Goal: Task Accomplishment & Management: Manage account settings

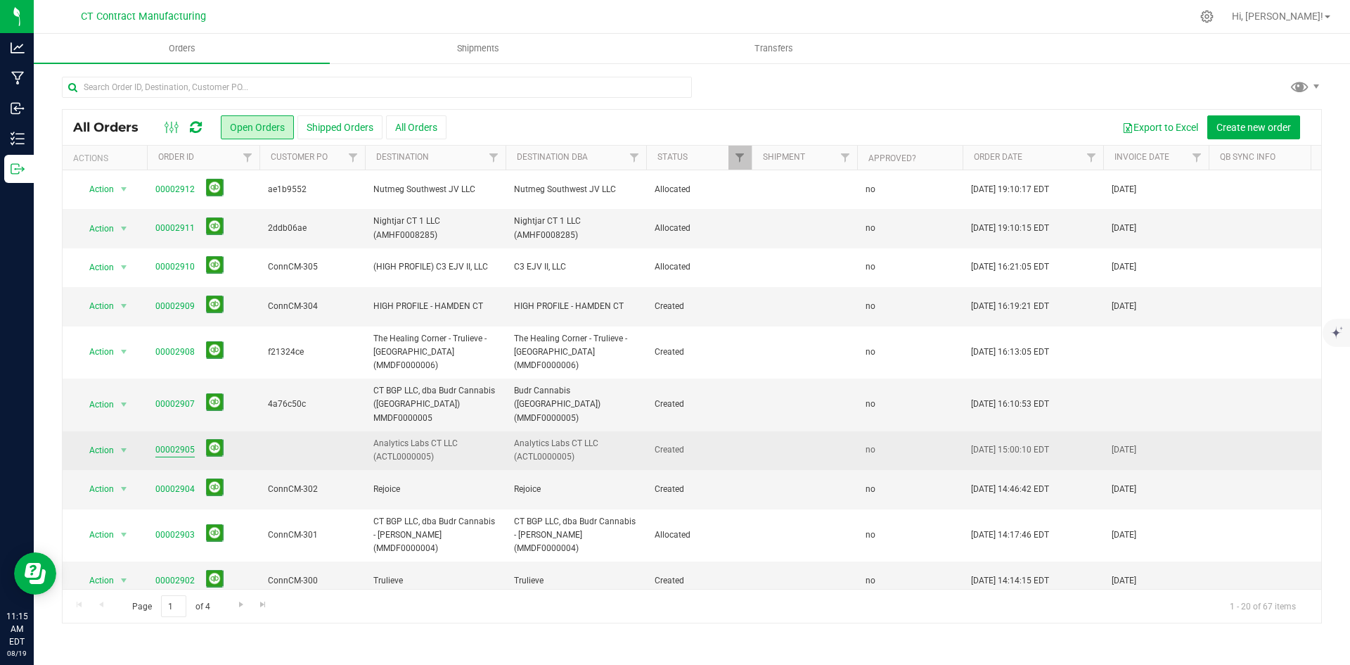
click at [182, 443] on link "00002905" at bounding box center [174, 449] width 39 height 13
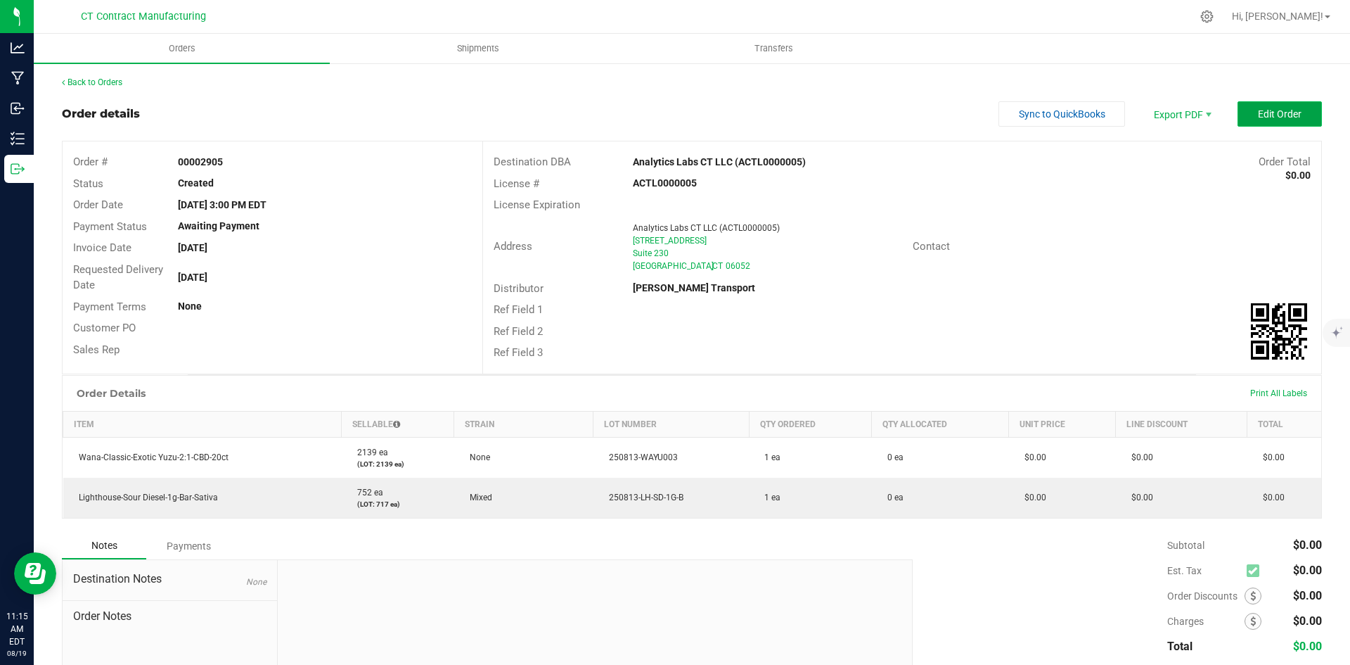
click at [1279, 115] on span "Edit Order" at bounding box center [1280, 113] width 44 height 11
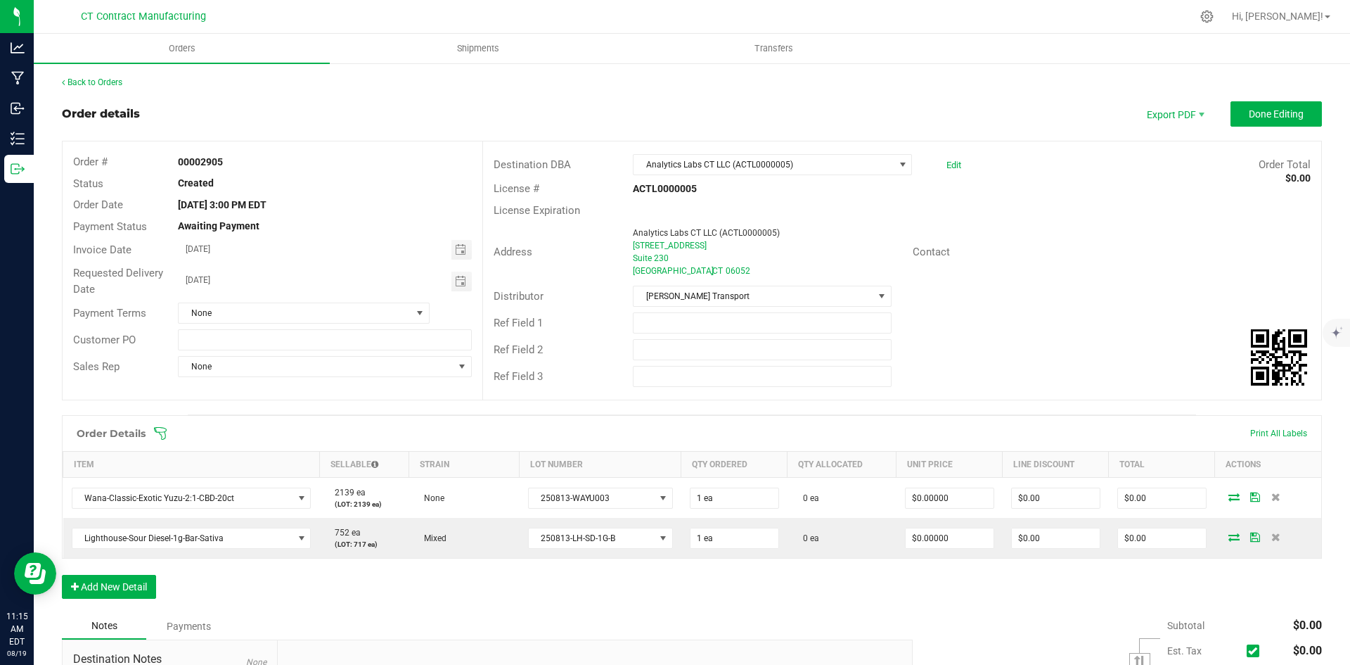
click at [690, 15] on div at bounding box center [722, 16] width 940 height 27
click at [594, 7] on div at bounding box center [722, 16] width 940 height 27
click at [1023, 7] on div at bounding box center [722, 16] width 940 height 27
click at [689, 7] on div at bounding box center [722, 16] width 940 height 27
click at [684, 4] on div at bounding box center [722, 16] width 940 height 27
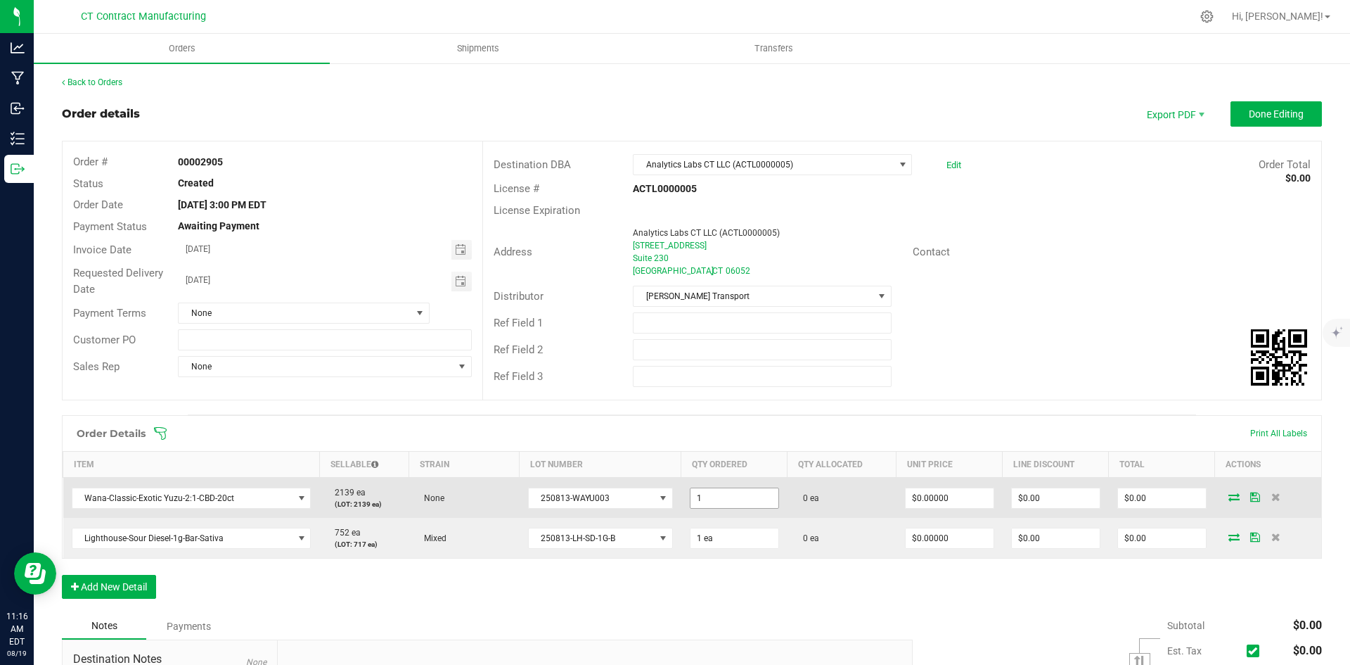
click at [713, 498] on input "1" at bounding box center [735, 498] width 88 height 20
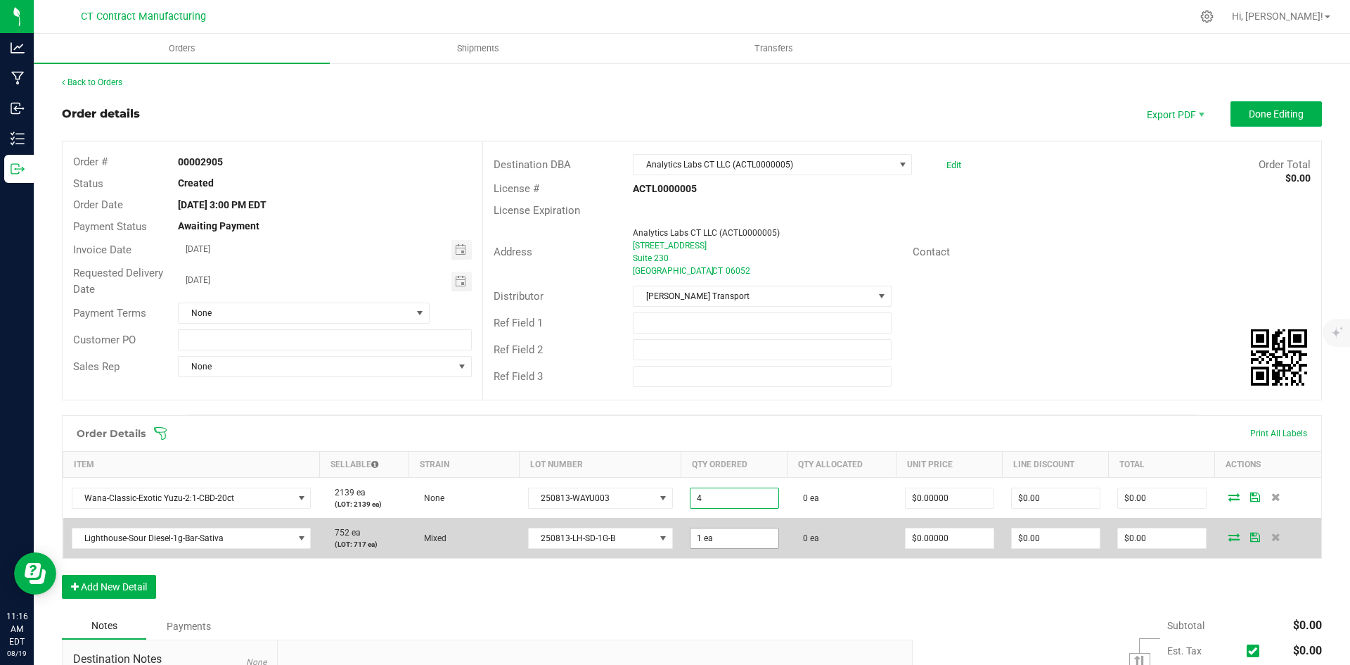
type input "4 ea"
click at [743, 546] on input "1" at bounding box center [735, 538] width 88 height 20
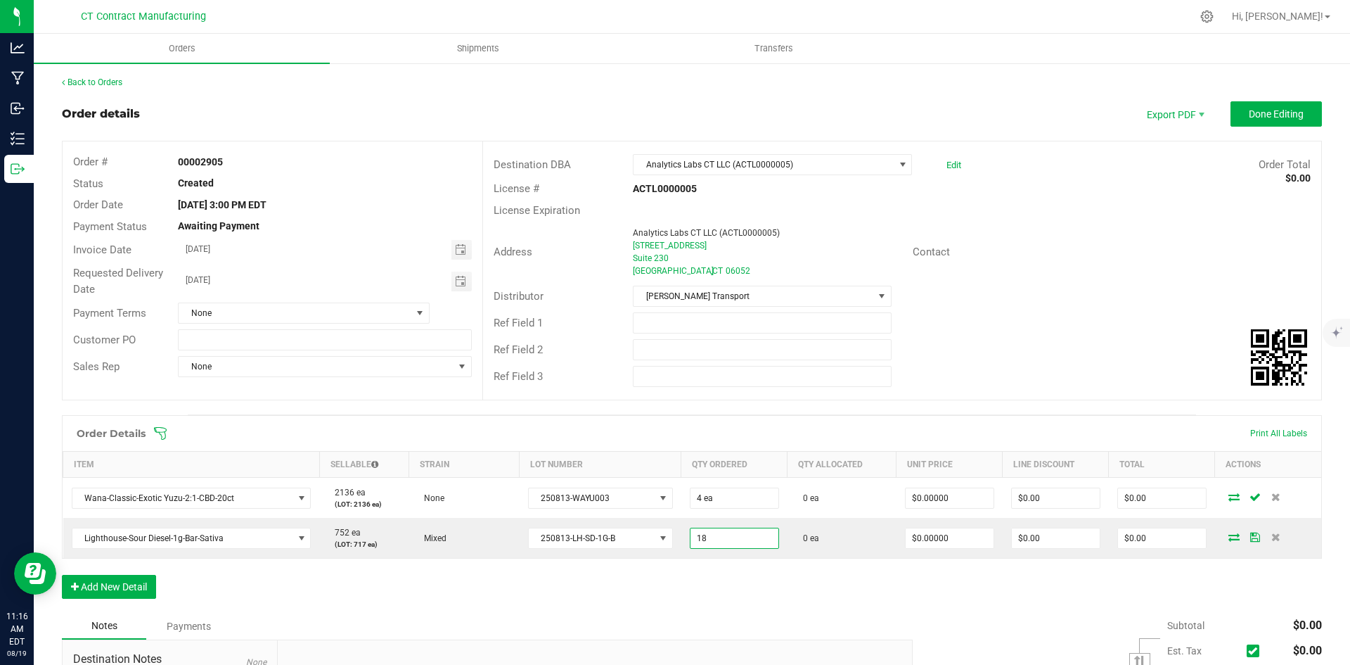
type input "18 ea"
click at [1129, 265] on div "Address Analytics Labs CT LLC (ACTL0000005) [STREET_ADDRESS] Contact" at bounding box center [902, 252] width 838 height 62
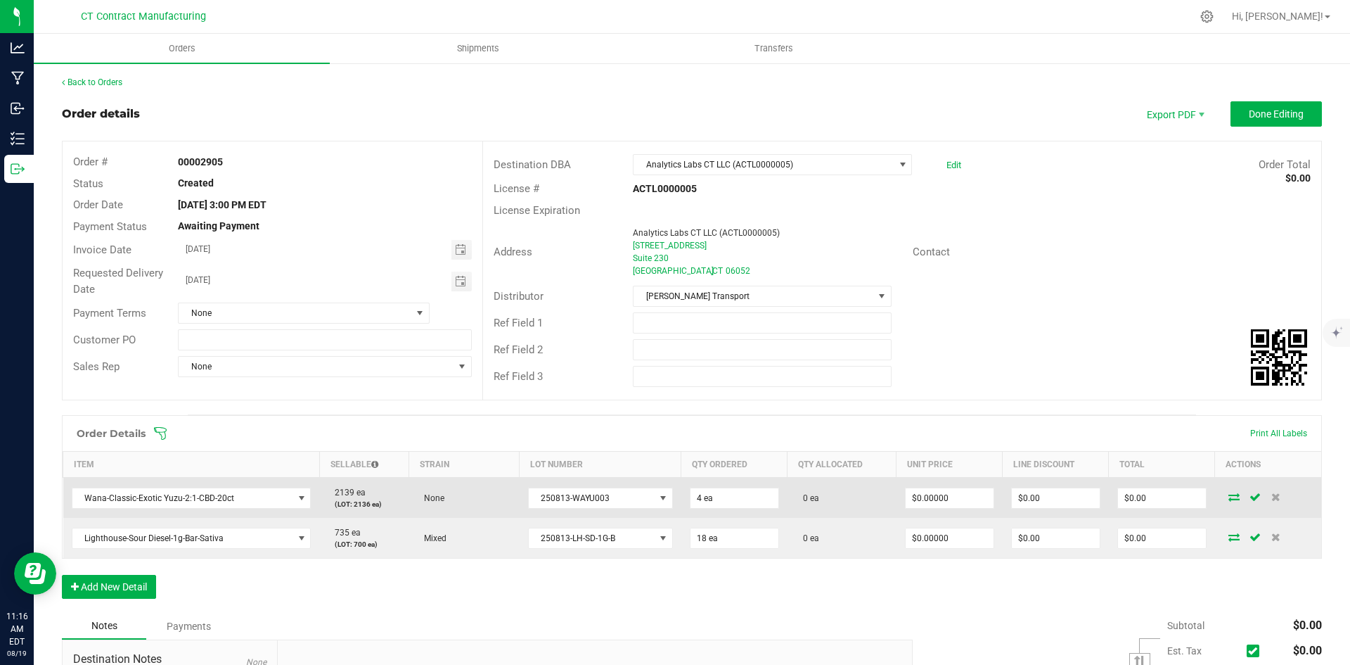
click at [1229, 497] on icon at bounding box center [1234, 496] width 11 height 8
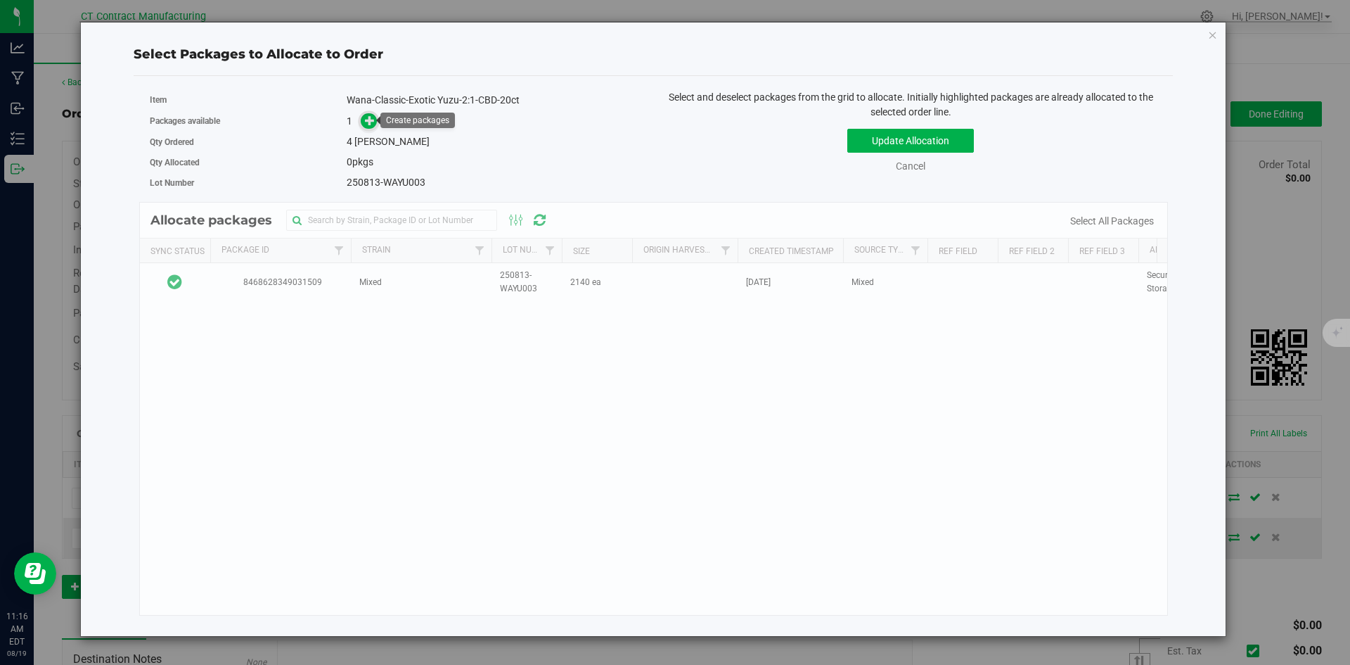
click at [373, 114] on span at bounding box center [369, 121] width 16 height 16
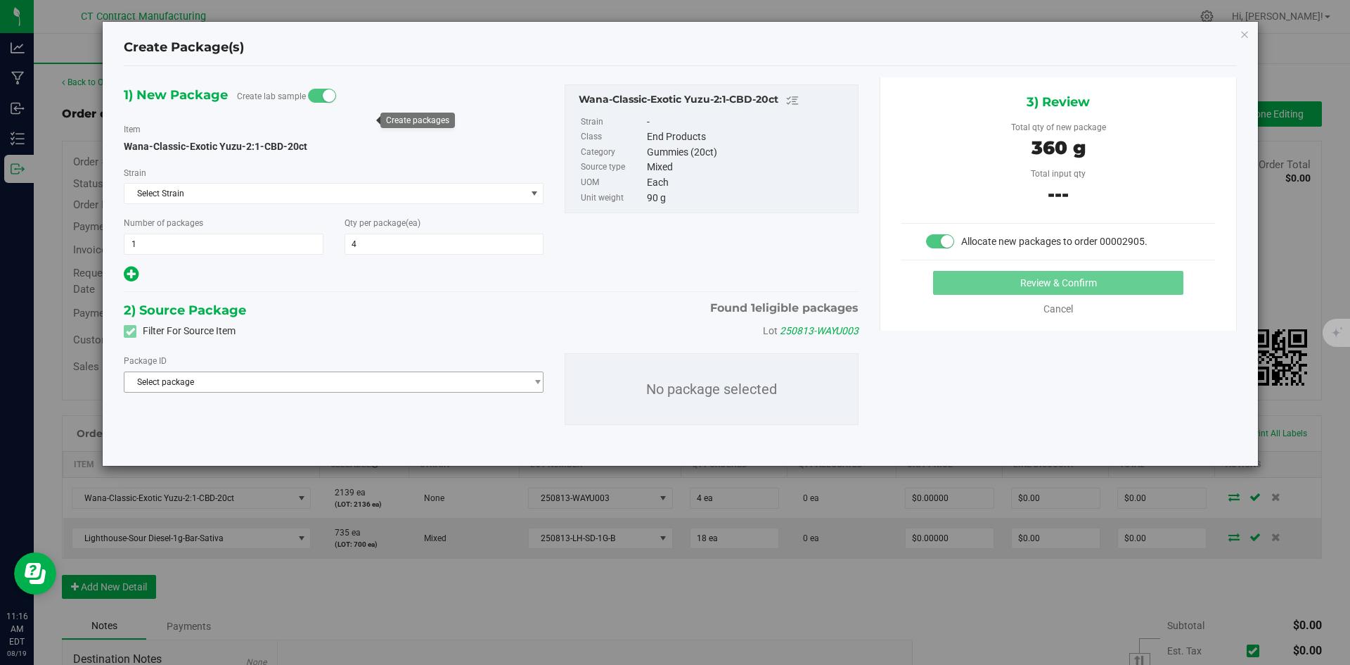
click at [401, 373] on span "Select package" at bounding box center [324, 382] width 401 height 20
click at [399, 437] on li "8468628349031509 ( Wana-Classic-Exotic Yuzu-2:1-CBD-20ct )" at bounding box center [333, 440] width 418 height 20
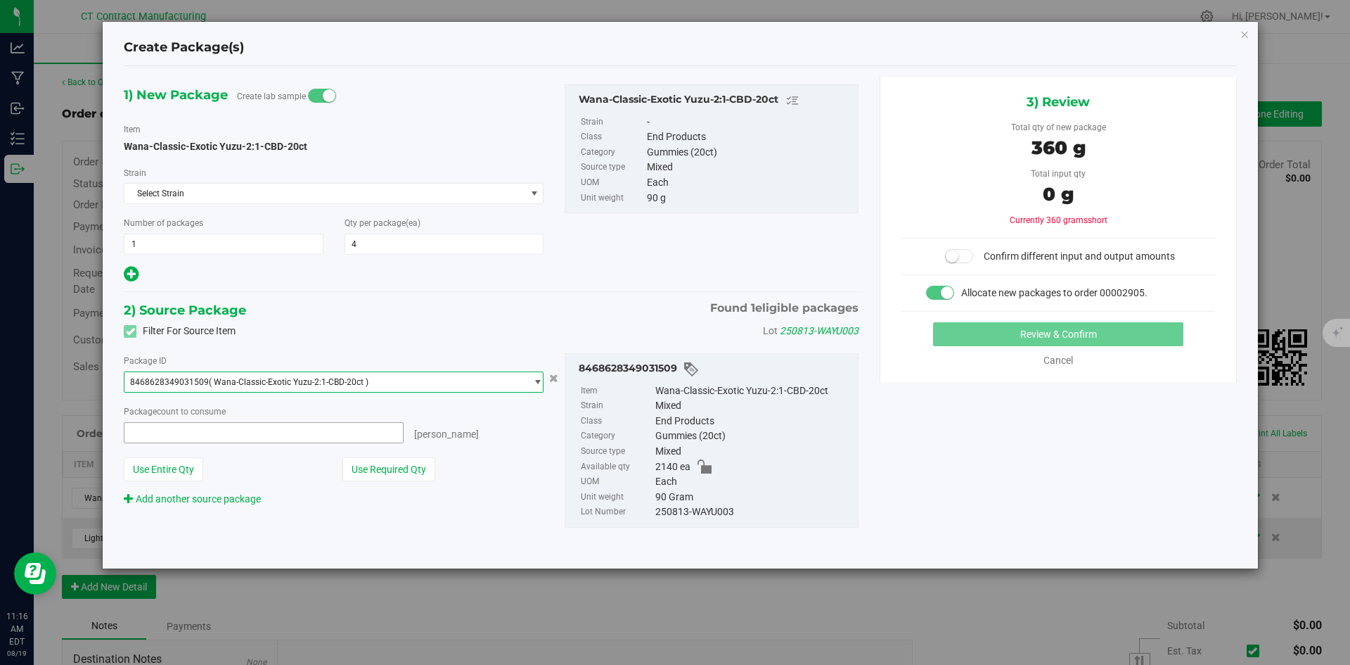
click at [385, 433] on span at bounding box center [264, 432] width 280 height 21
type input "4"
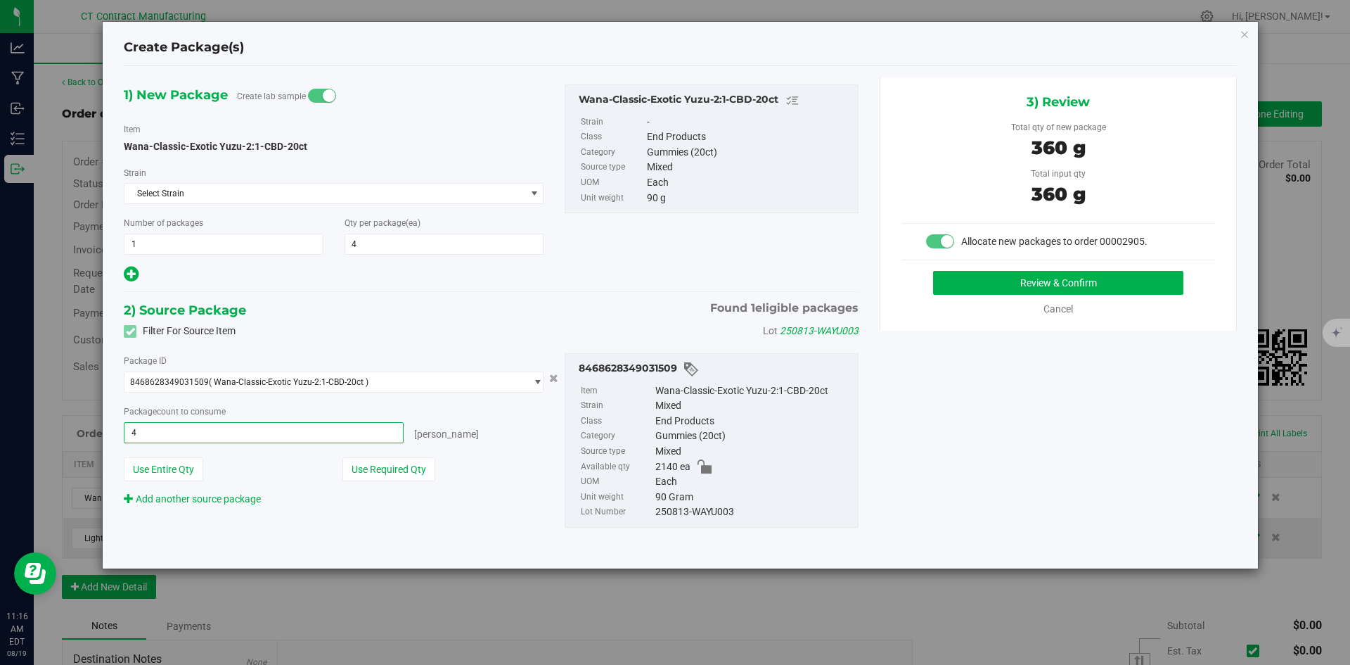
type input "4 ea"
drag, startPoint x: 1128, startPoint y: 434, endPoint x: 1124, endPoint y: 404, distance: 30.5
click at [1128, 434] on div "1) New Package Create lab sample Item Wana-Classic-Exotic Yuzu-2:1-CBD-20ct [GE…" at bounding box center [680, 317] width 1134 height 480
click at [1106, 289] on button "Review & Confirm" at bounding box center [1058, 283] width 250 height 24
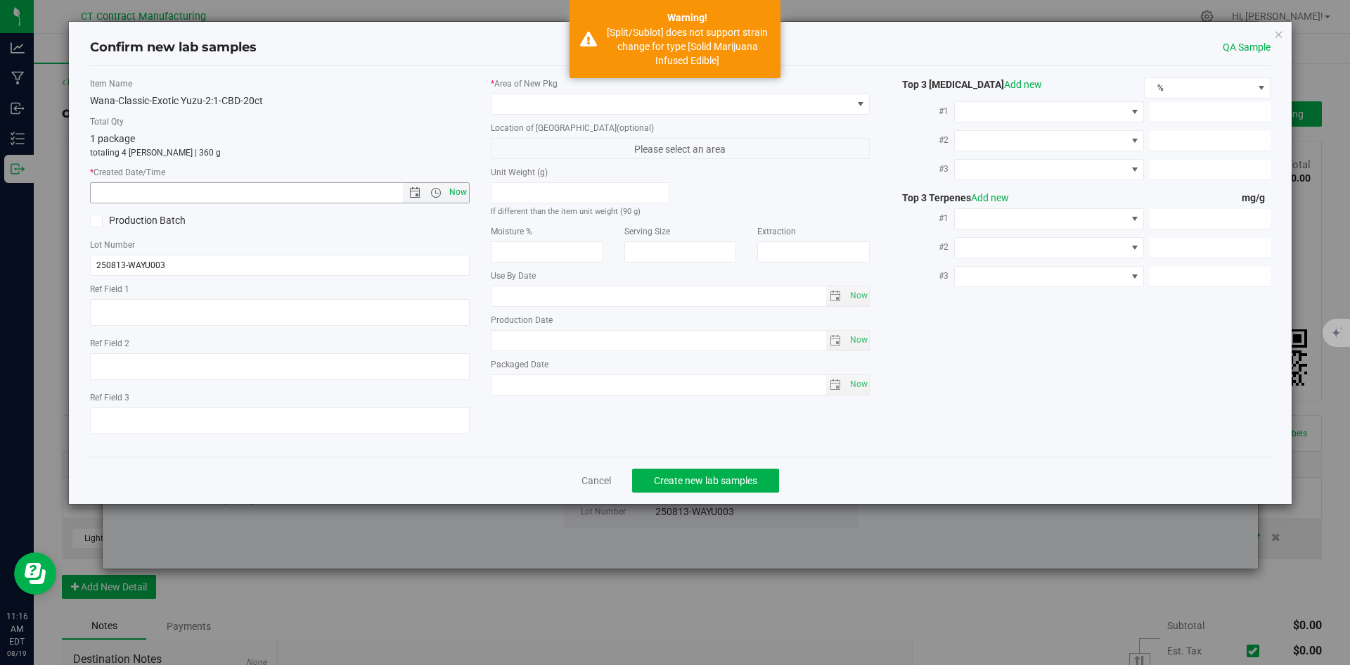
click at [455, 194] on span "Now" at bounding box center [458, 192] width 24 height 20
type input "[DATE] 11:16 AM"
click at [523, 109] on span at bounding box center [672, 104] width 361 height 20
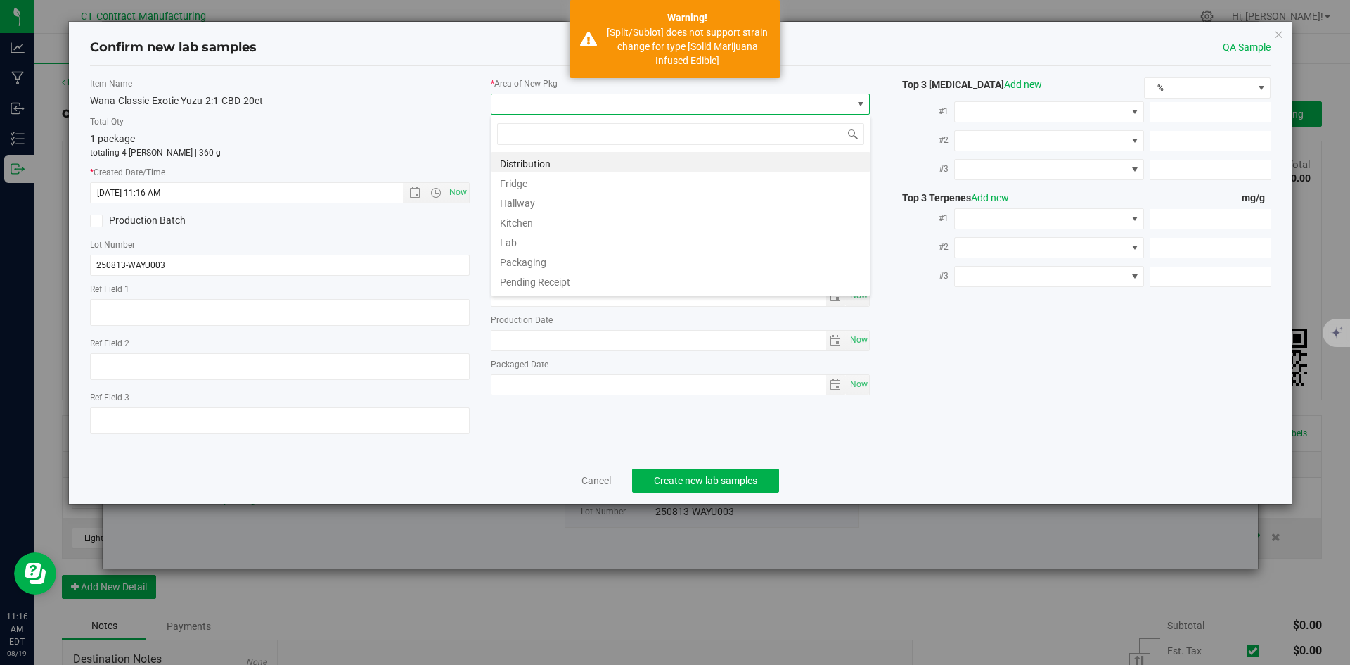
scroll to position [21, 380]
click at [540, 158] on li "Distribution" at bounding box center [681, 162] width 378 height 20
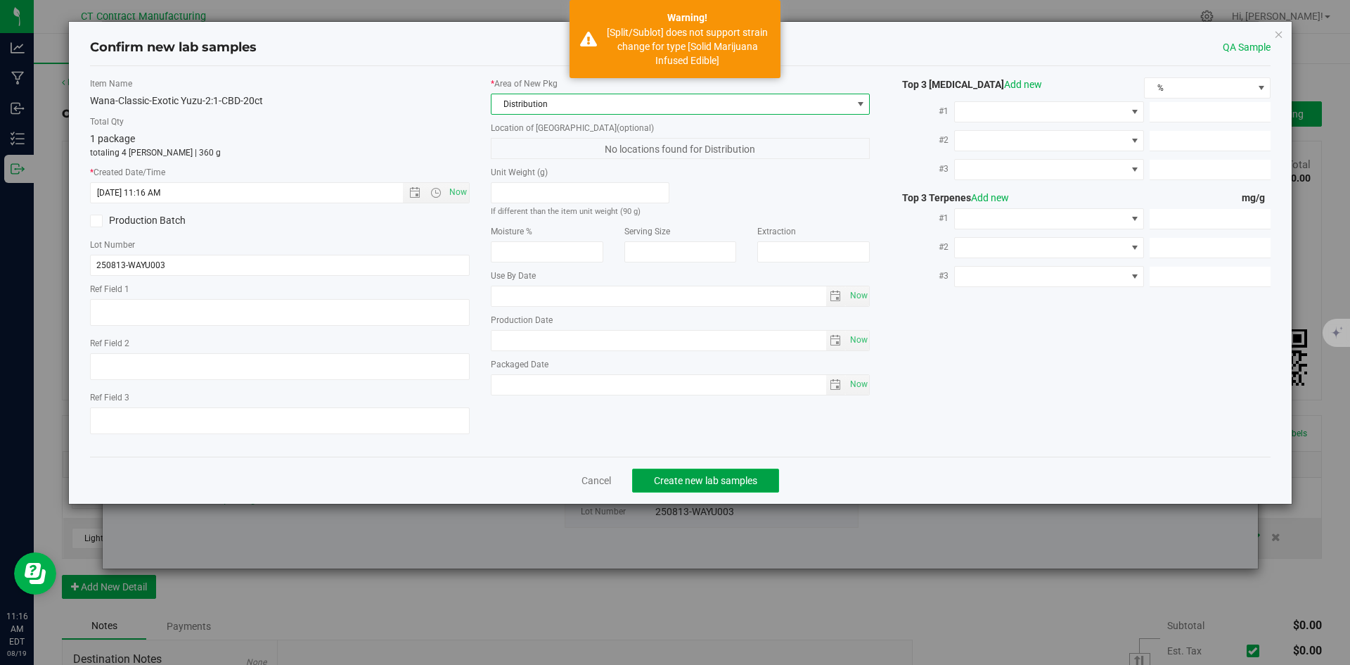
click at [746, 485] on span "Create new lab samples" at bounding box center [705, 480] width 103 height 11
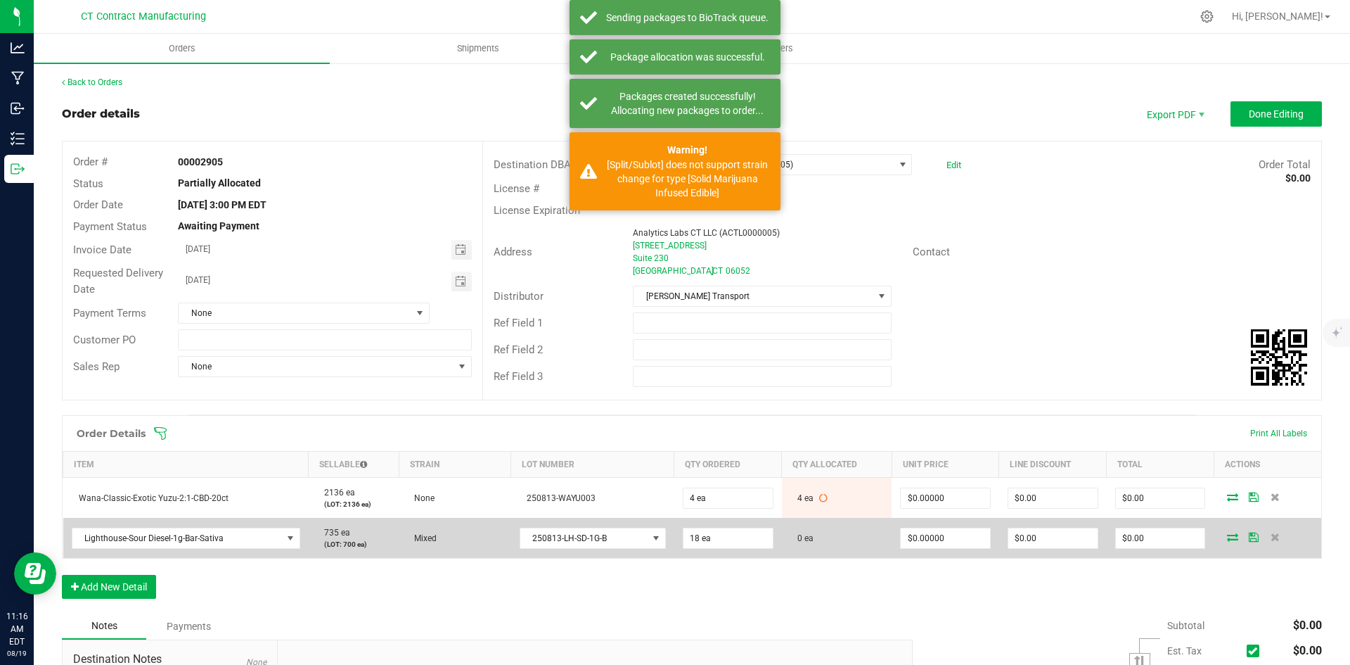
click at [1227, 535] on icon at bounding box center [1232, 536] width 11 height 8
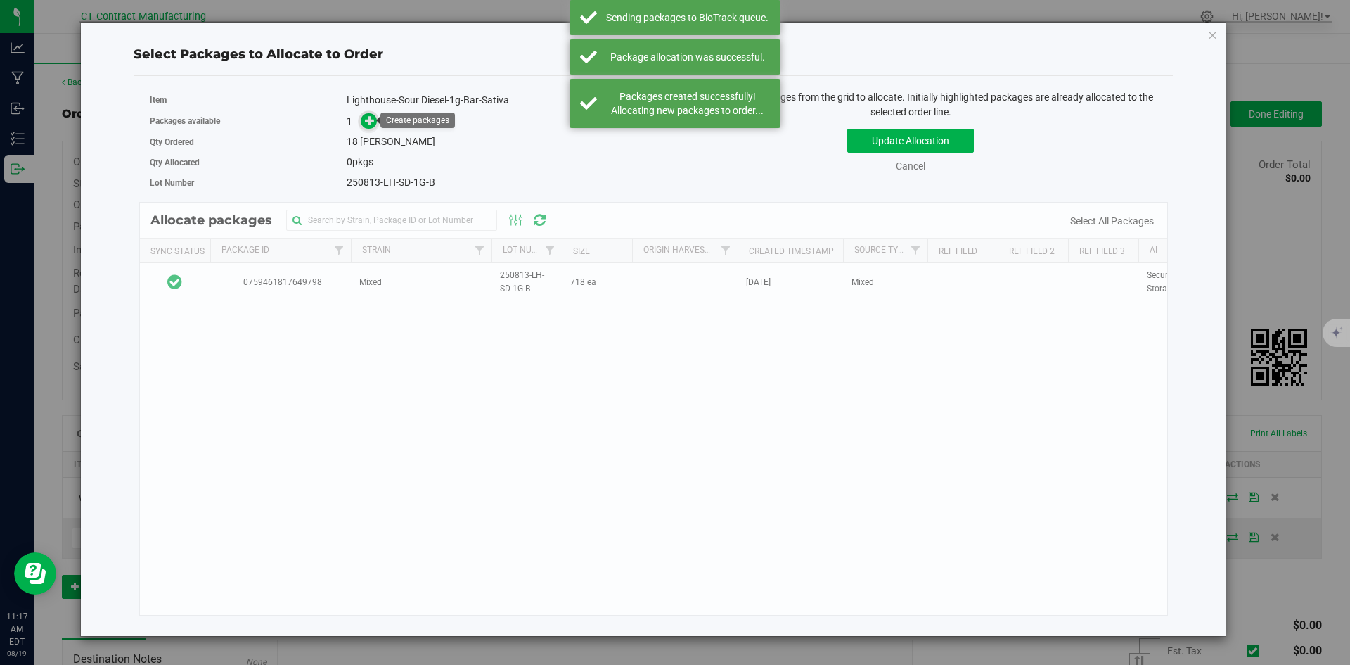
click at [370, 123] on icon at bounding box center [370, 120] width 10 height 10
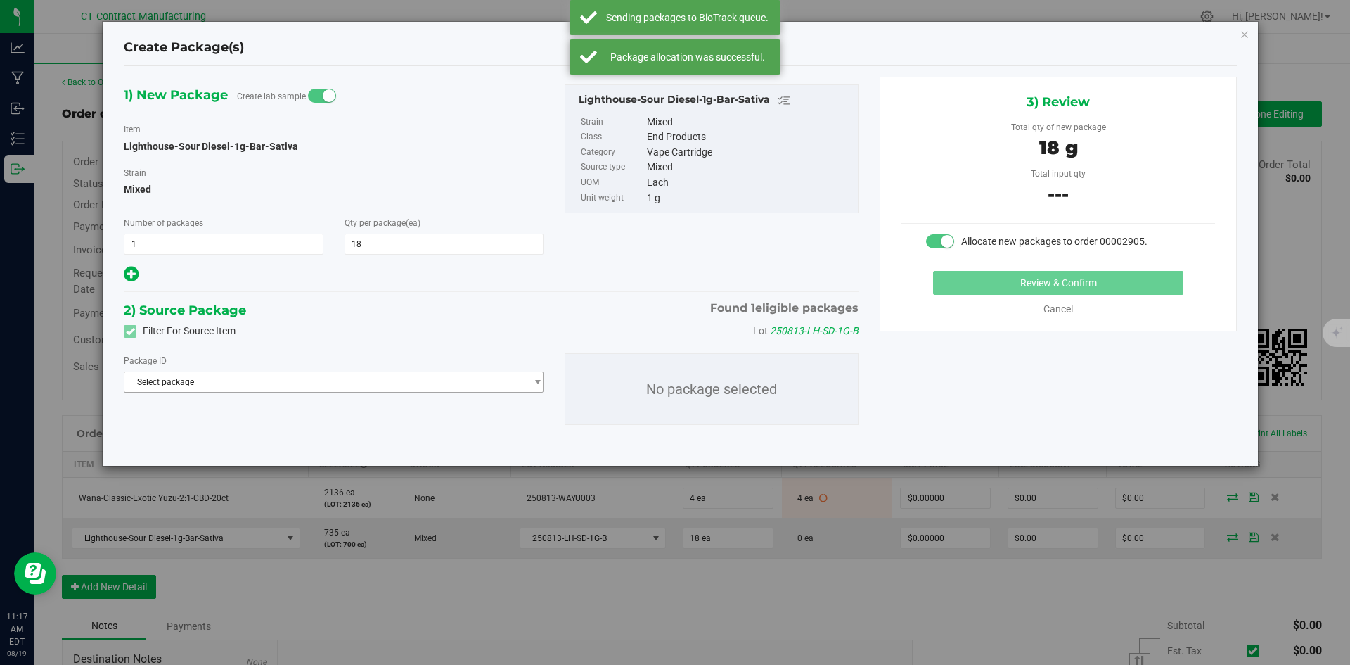
click at [419, 380] on span "Select package" at bounding box center [324, 382] width 401 height 20
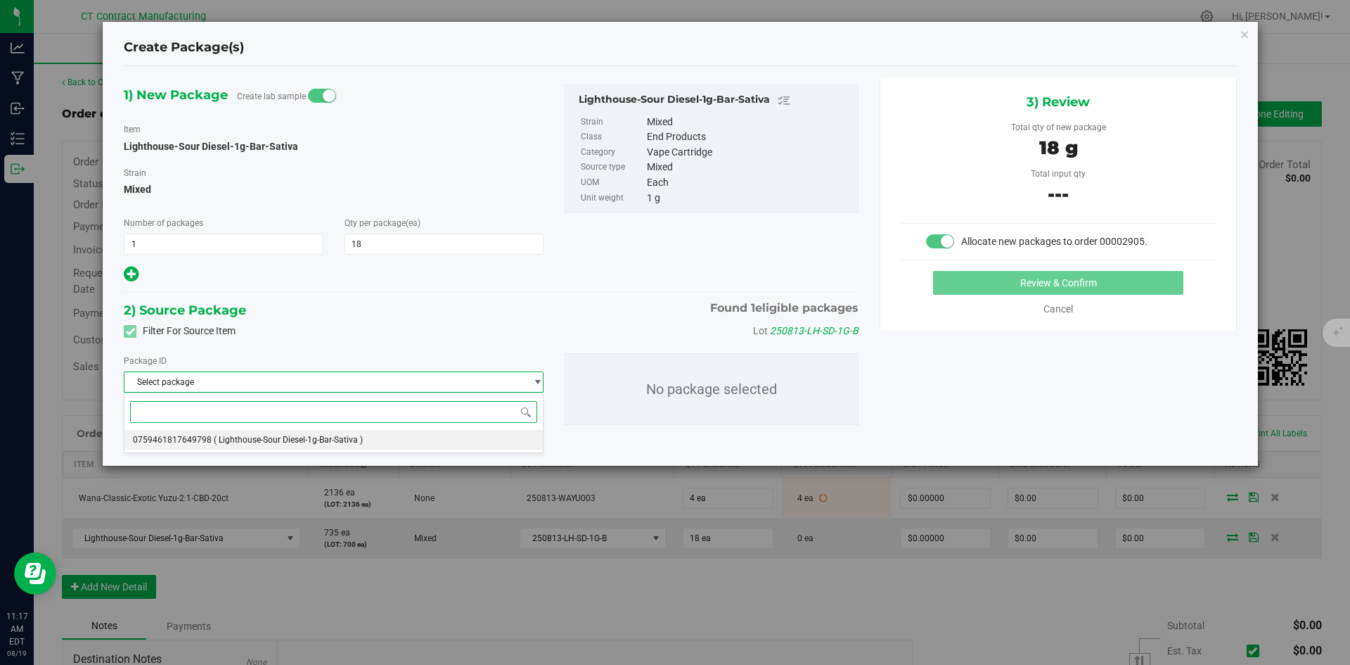
click at [366, 445] on li "0759461817649798 ( Lighthouse-Sour Diesel-1g-Bar-Sativa )" at bounding box center [333, 440] width 418 height 20
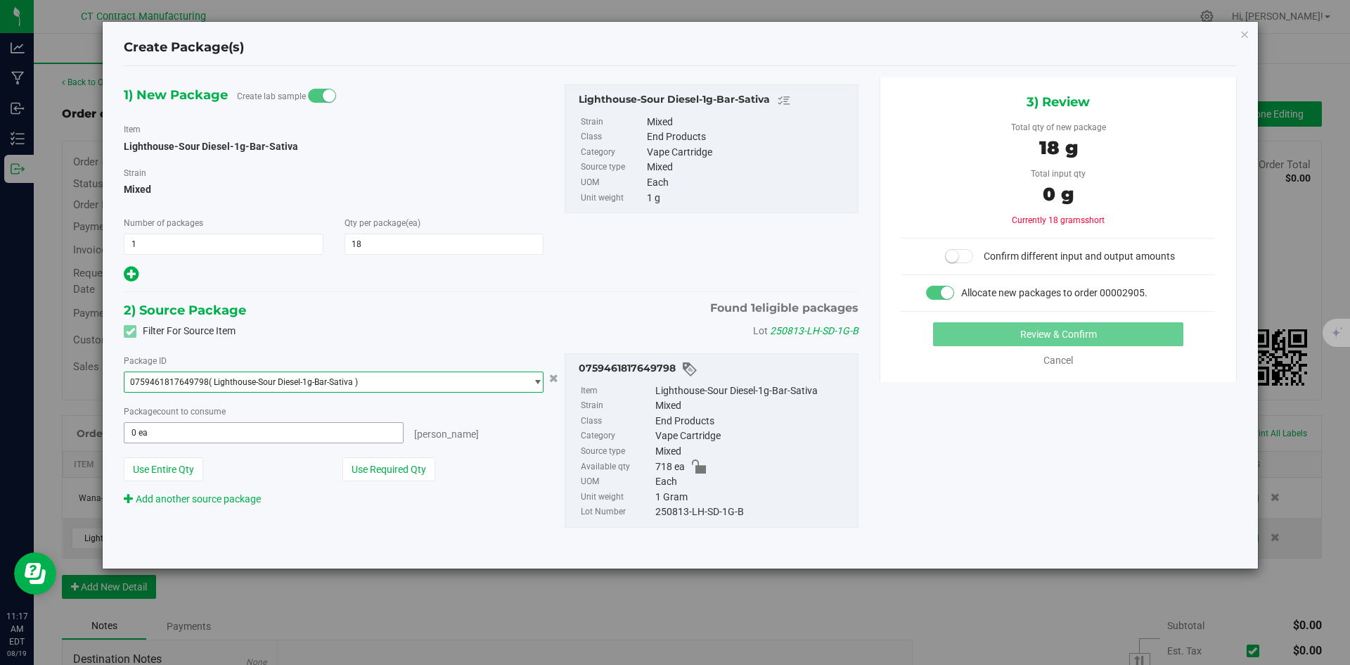
click at [339, 434] on span "0 ea 0" at bounding box center [264, 432] width 280 height 21
type input "18"
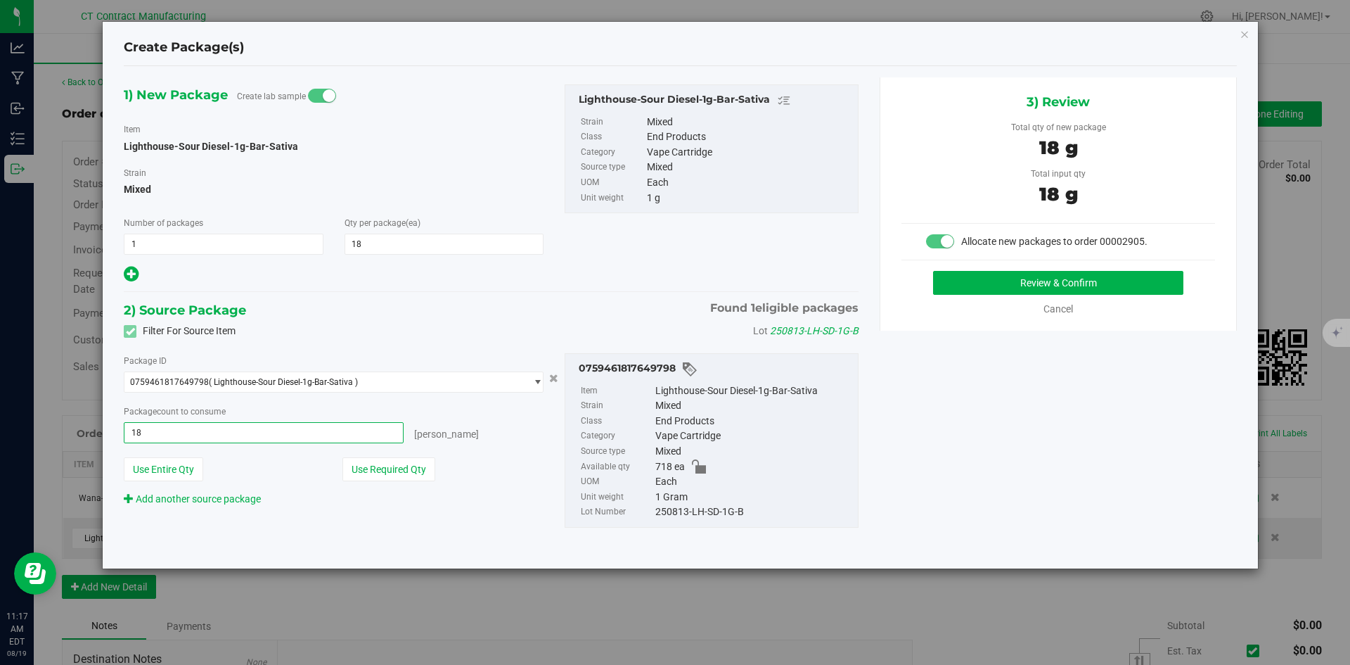
type input "18 ea"
click at [975, 435] on div "1) New Package Create lab sample Item Lighthouse-Sour Diesel-1g-Bar-Sativa [GEO…" at bounding box center [680, 317] width 1134 height 480
click at [959, 274] on button "Review & Confirm" at bounding box center [1058, 283] width 250 height 24
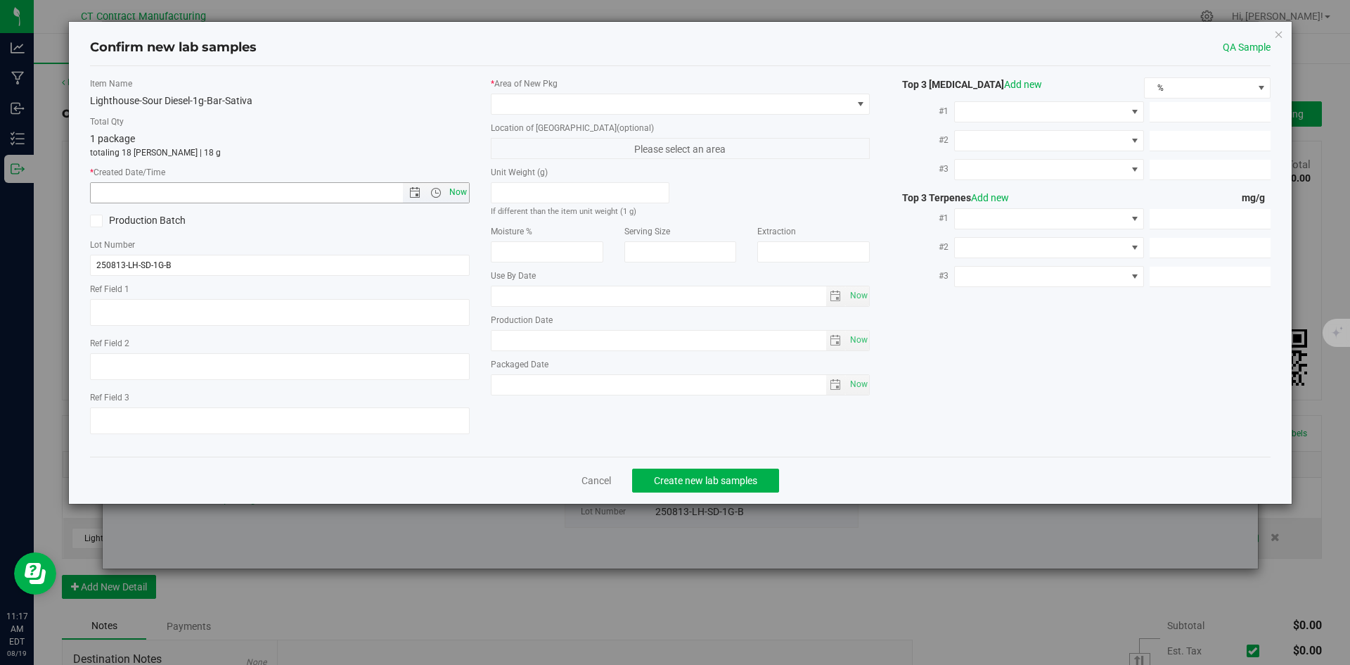
click at [454, 197] on span "Now" at bounding box center [458, 192] width 24 height 20
type input "[DATE] 11:17 AM"
click at [525, 103] on span at bounding box center [672, 104] width 361 height 20
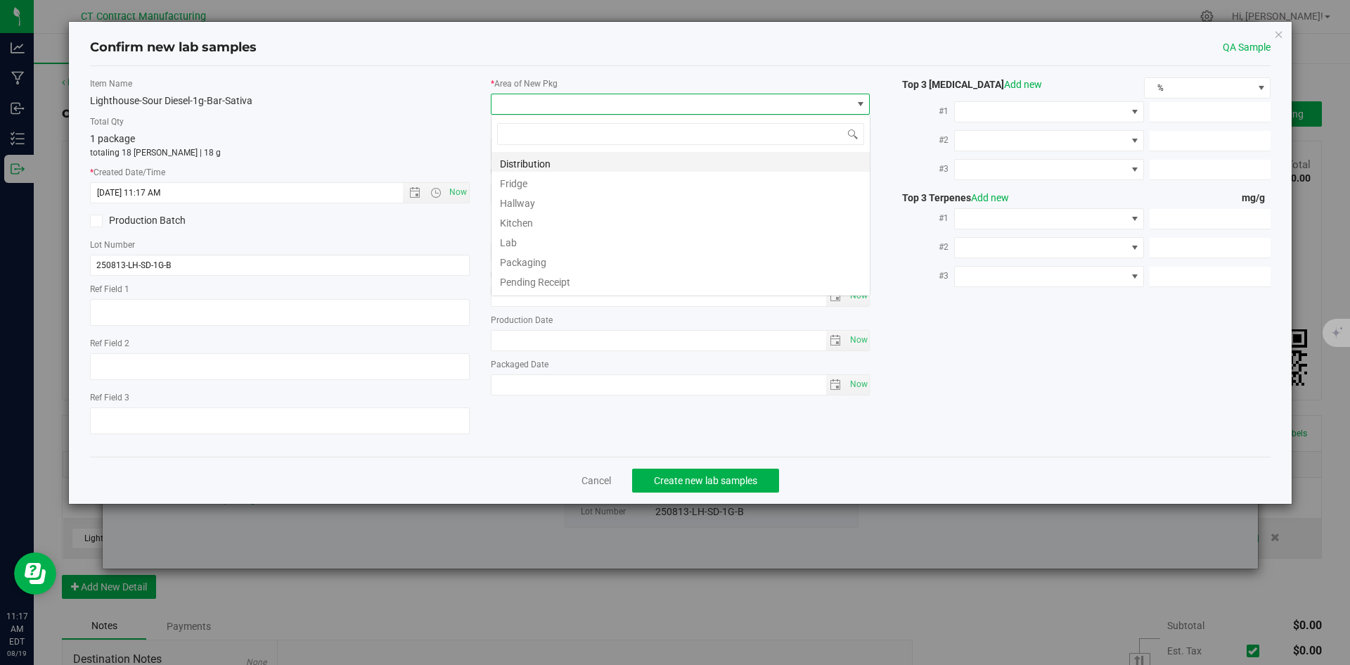
scroll to position [21, 380]
click at [533, 166] on li "Distribution" at bounding box center [681, 162] width 378 height 20
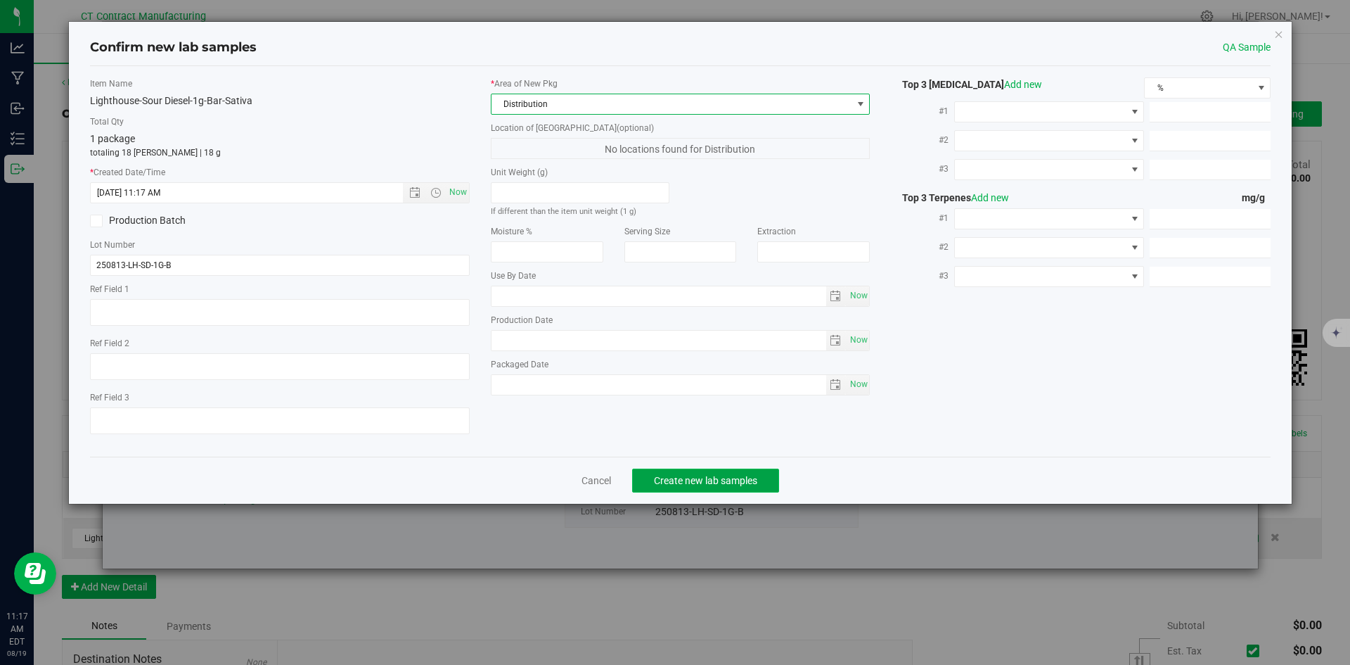
click at [731, 489] on button "Create new lab samples" at bounding box center [705, 480] width 147 height 24
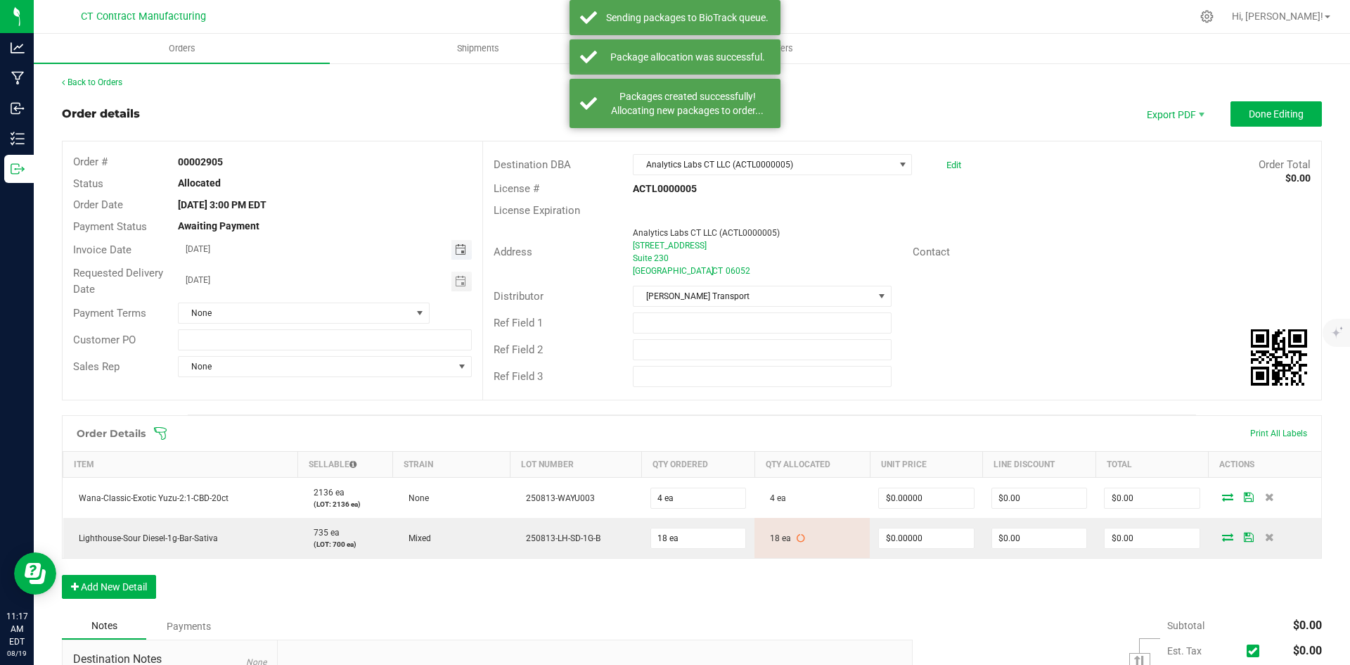
click at [461, 251] on span "Toggle calendar" at bounding box center [460, 249] width 11 height 11
click at [1175, 278] on div "Address Analytics Labs CT LLC (ACTL0000005) [STREET_ADDRESS] Contact" at bounding box center [902, 252] width 838 height 62
click at [1255, 122] on button "Done Editing" at bounding box center [1276, 113] width 91 height 25
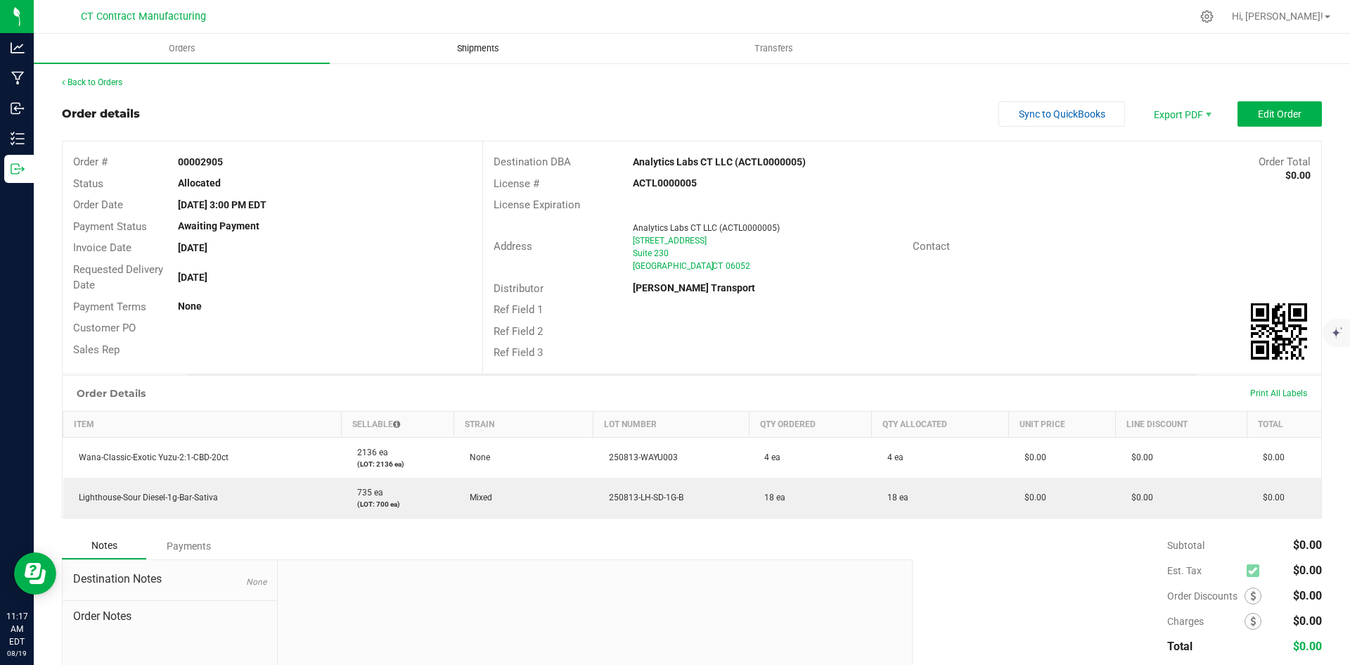
click at [478, 53] on span "Shipments" at bounding box center [478, 48] width 80 height 13
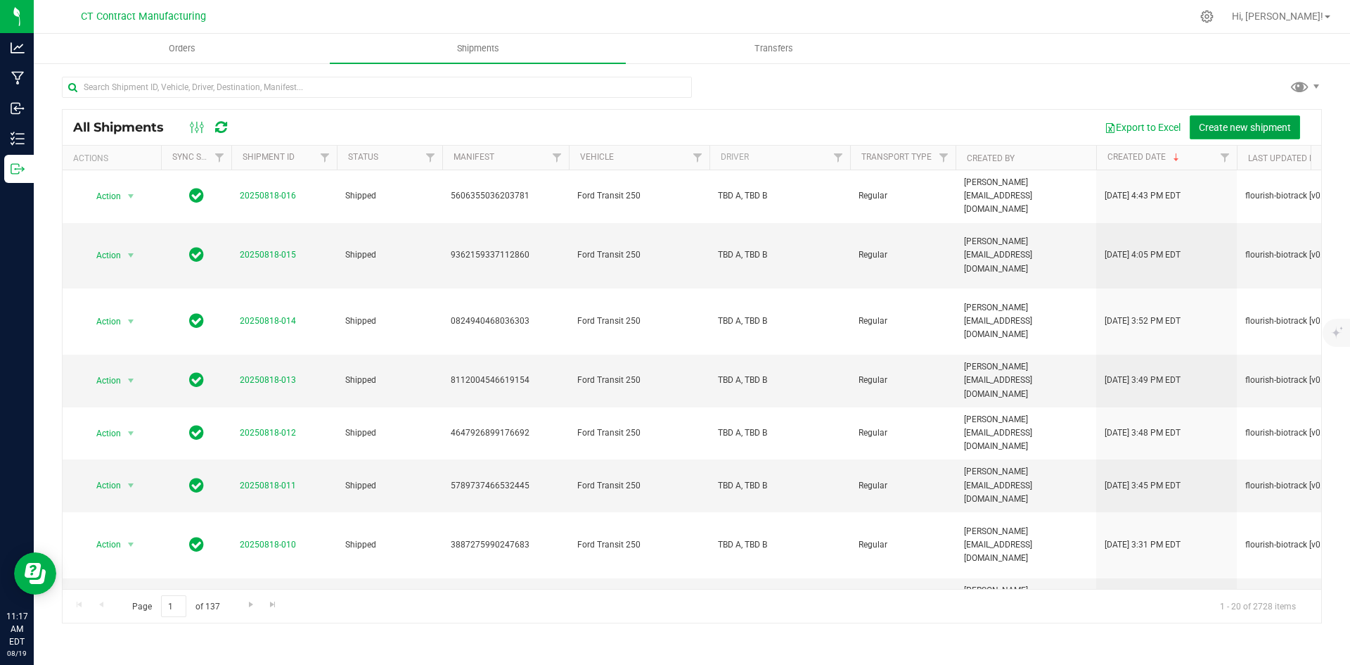
click at [1274, 131] on span "Create new shipment" at bounding box center [1245, 127] width 92 height 11
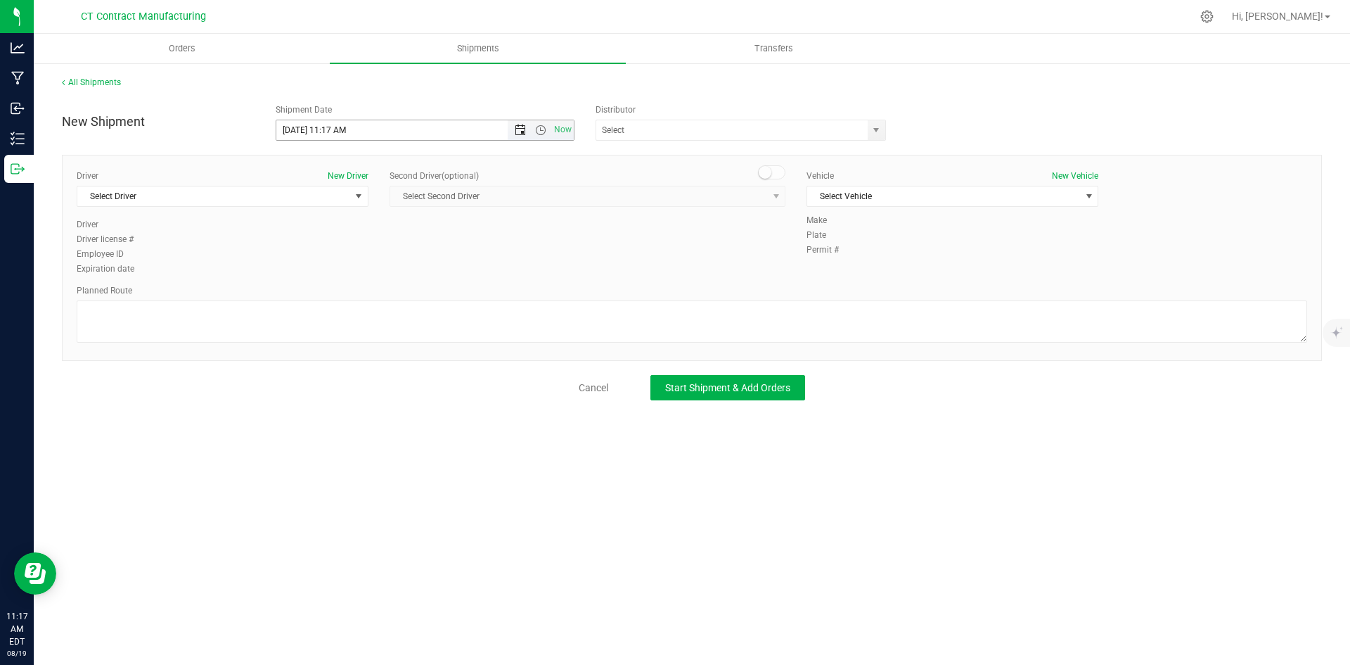
click at [523, 134] on span "Open the date view" at bounding box center [520, 129] width 11 height 11
click at [333, 267] on link "19" at bounding box center [329, 273] width 20 height 22
click at [544, 128] on span "Open the time view" at bounding box center [540, 129] width 11 height 11
click at [323, 276] on li "5:00 PM" at bounding box center [424, 275] width 297 height 18
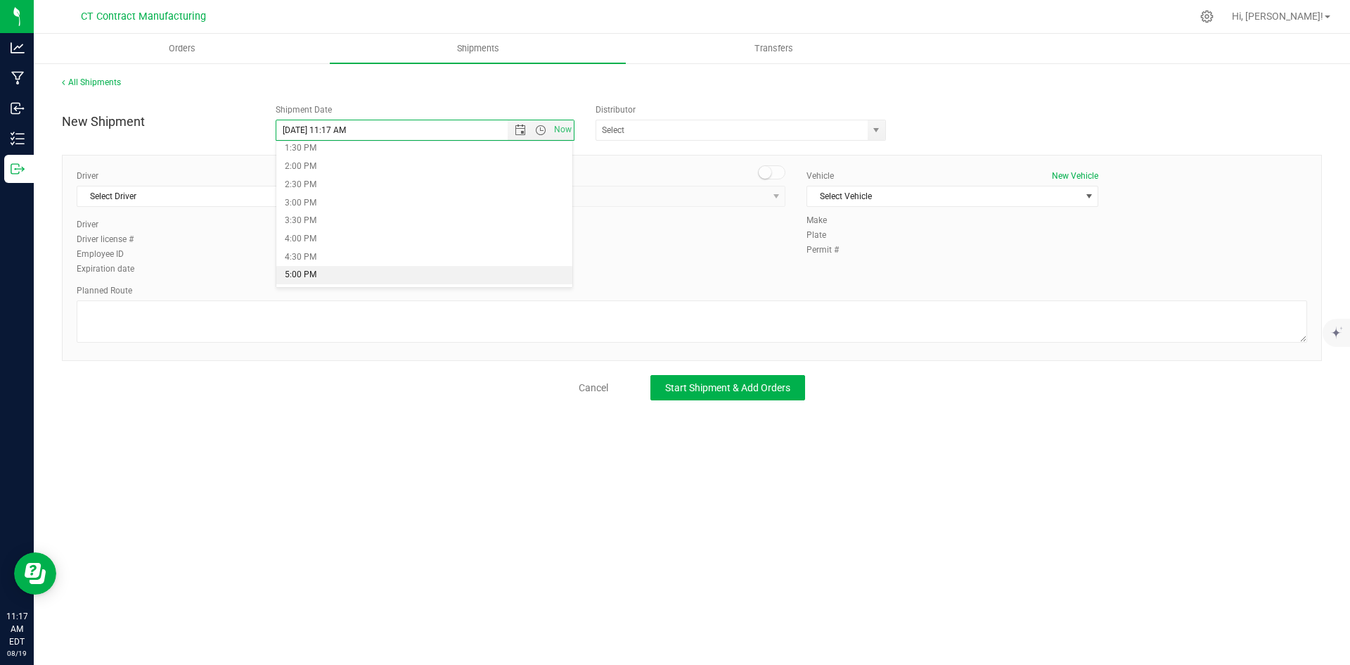
type input "[DATE] 5:00 PM"
click at [332, 200] on span "Select Driver" at bounding box center [213, 196] width 273 height 20
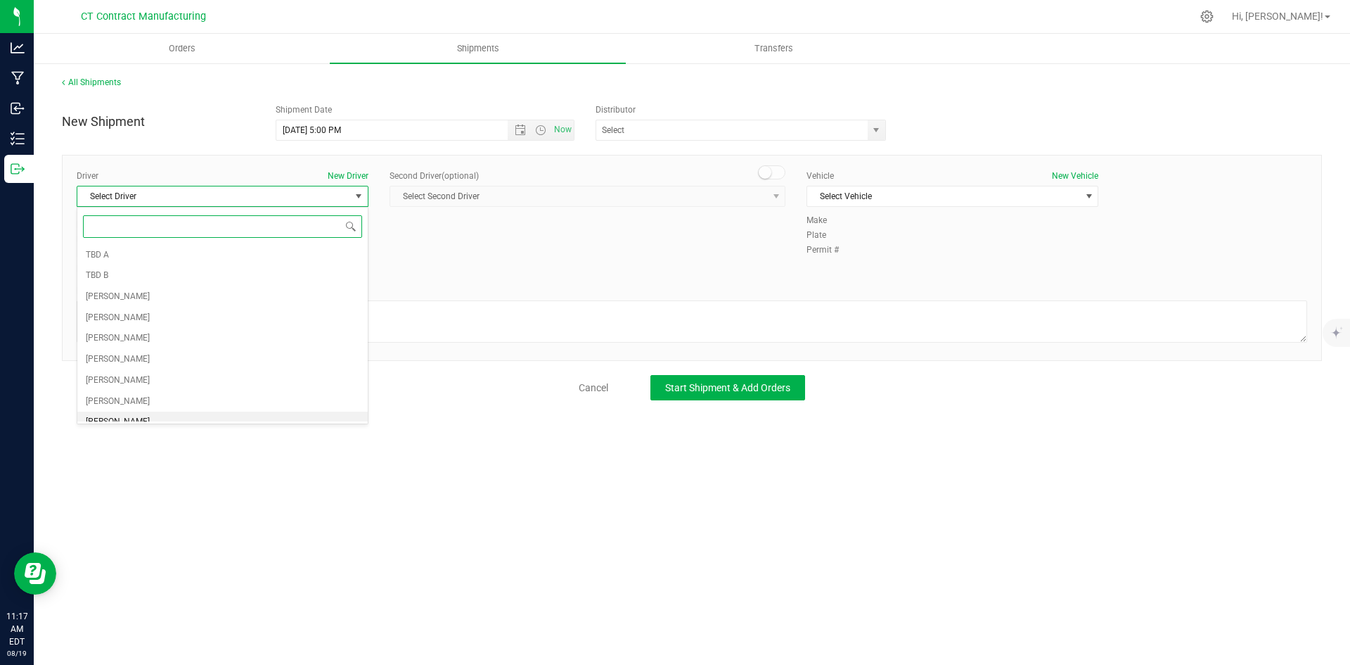
scroll to position [283, 0]
click at [184, 373] on li "[PERSON_NAME]" at bounding box center [222, 369] width 290 height 21
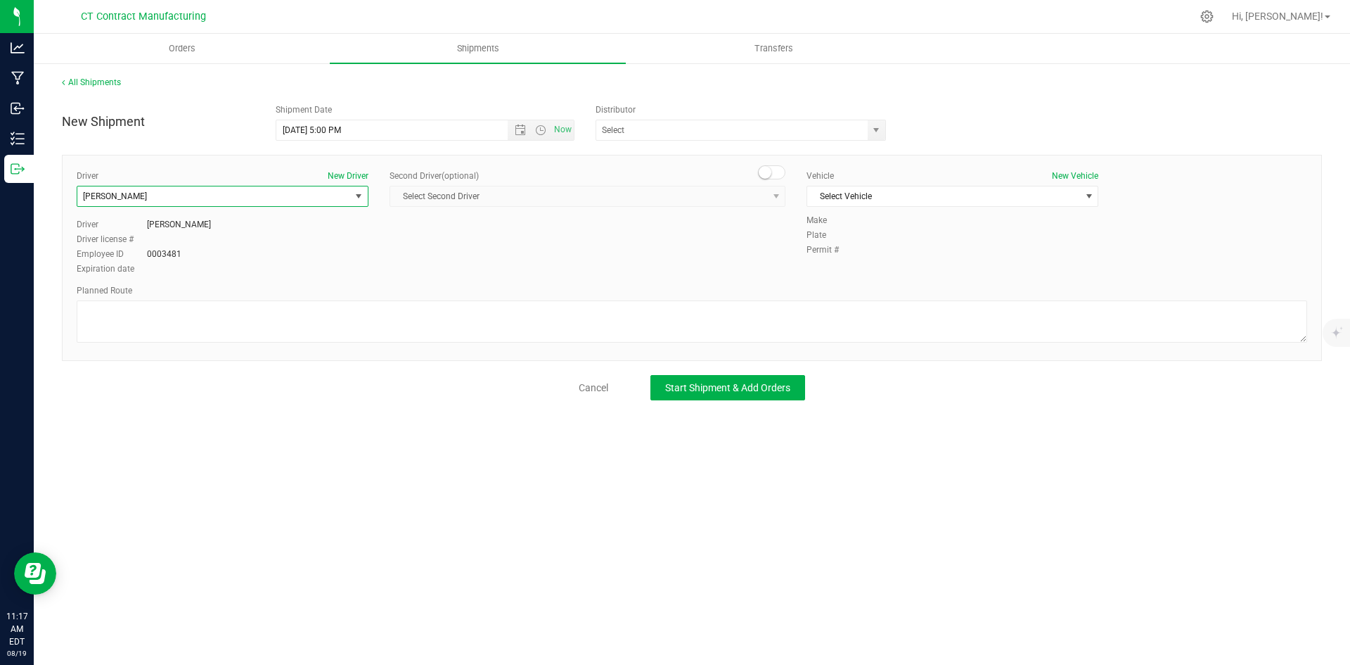
click at [781, 175] on span at bounding box center [772, 172] width 28 height 14
click at [765, 197] on span "Select Second Driver" at bounding box center [578, 196] width 377 height 20
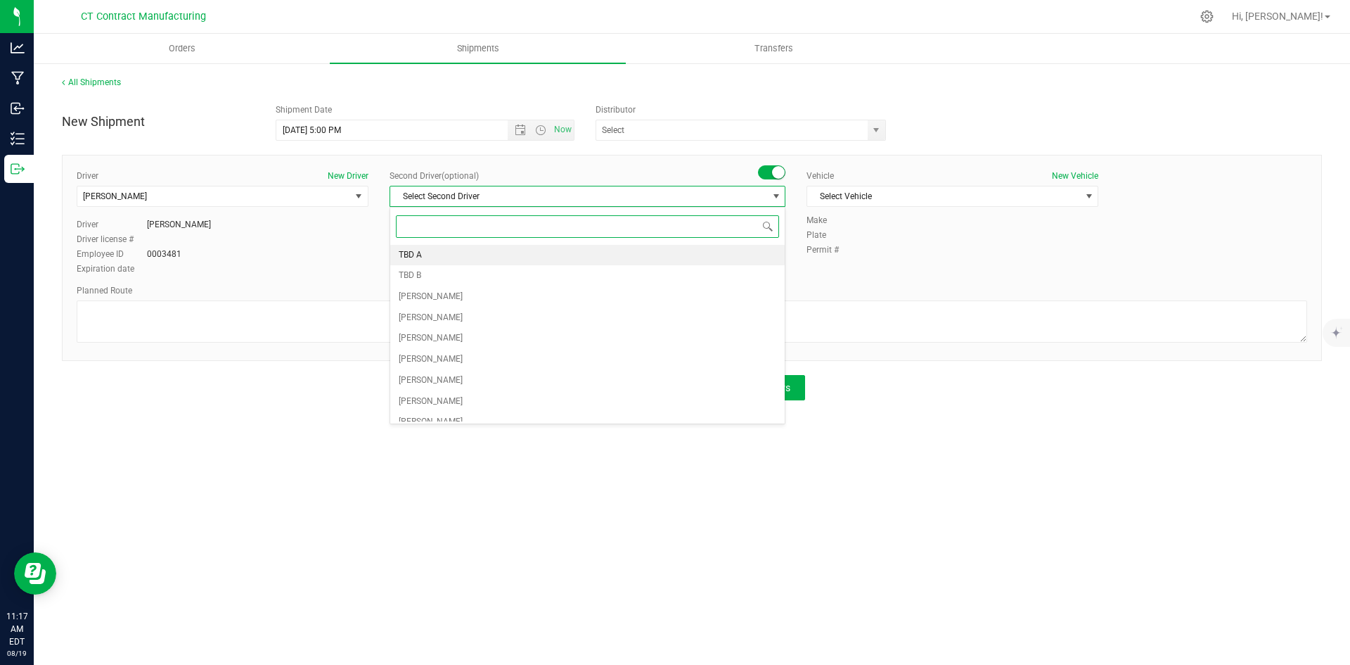
click at [438, 254] on li "TBD A" at bounding box center [587, 255] width 395 height 21
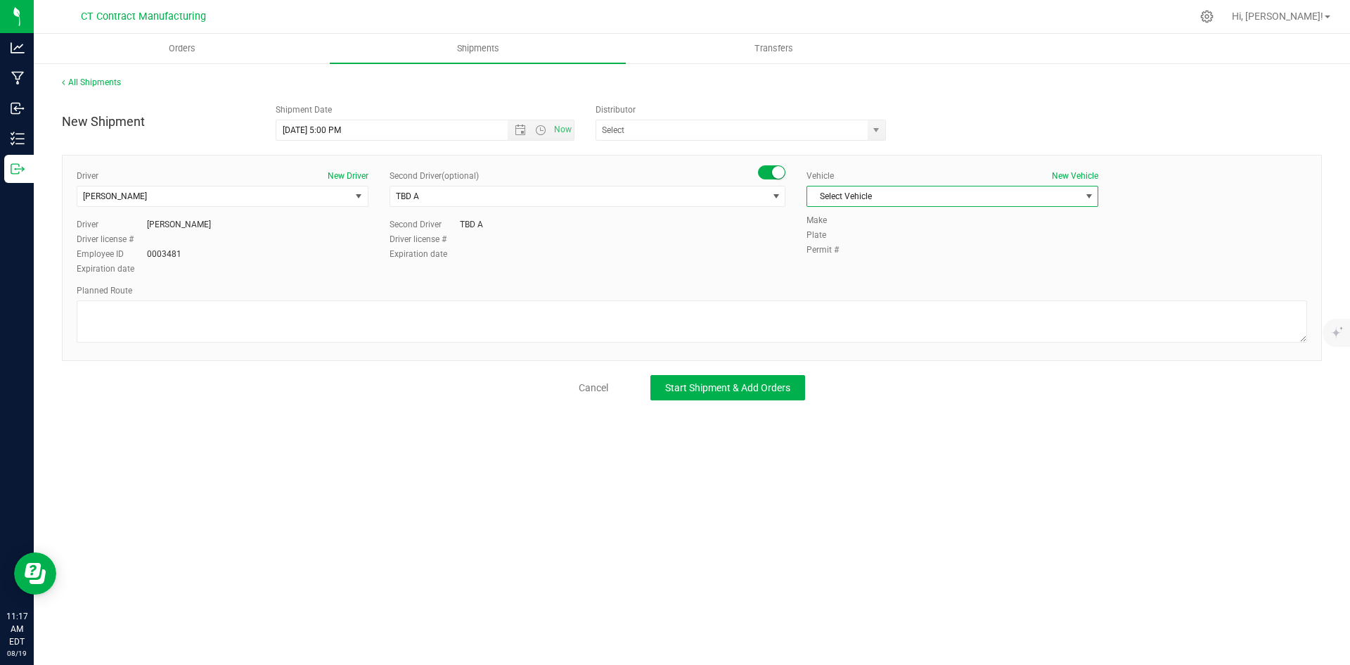
click at [927, 196] on span "Select Vehicle" at bounding box center [943, 196] width 273 height 20
click at [901, 222] on li "Analytics Labs" at bounding box center [952, 220] width 290 height 21
click at [541, 320] on textarea at bounding box center [692, 321] width 1231 height 42
type textarea "Randomized route I95/Rt9"
click at [707, 388] on span "Start Shipment & Add Orders" at bounding box center [727, 387] width 125 height 11
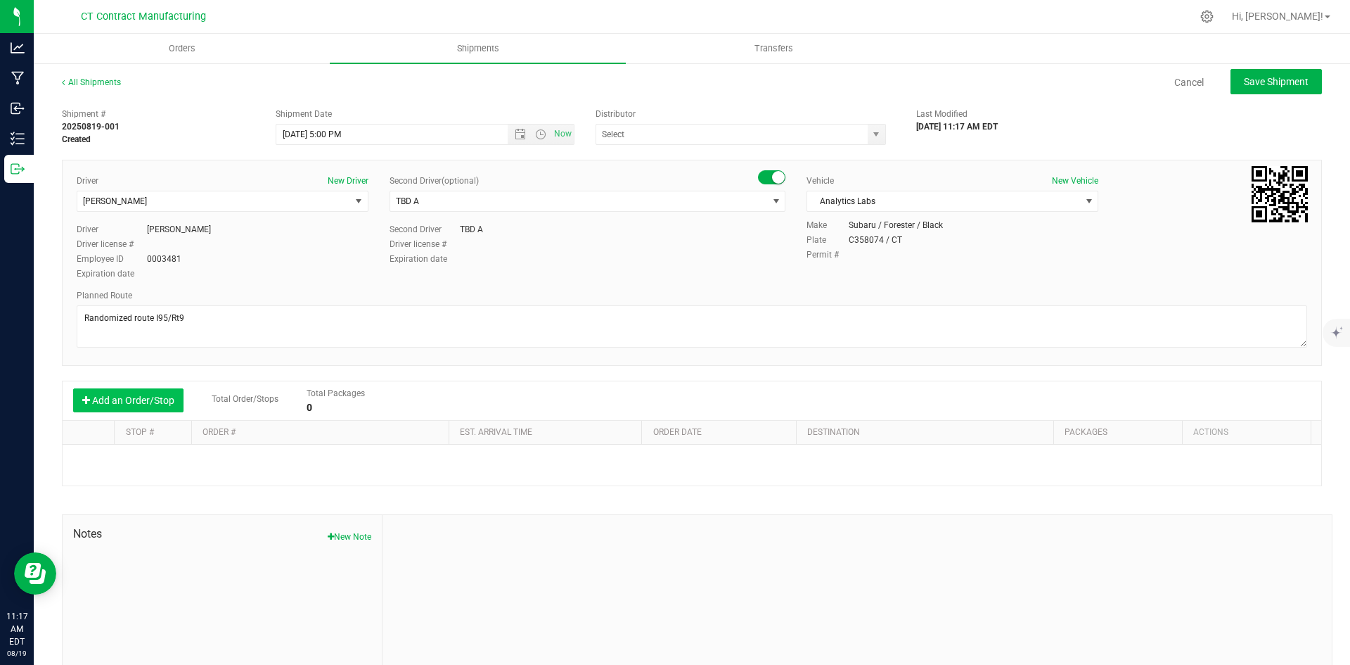
click at [151, 399] on button "Add an Order/Stop" at bounding box center [128, 400] width 110 height 24
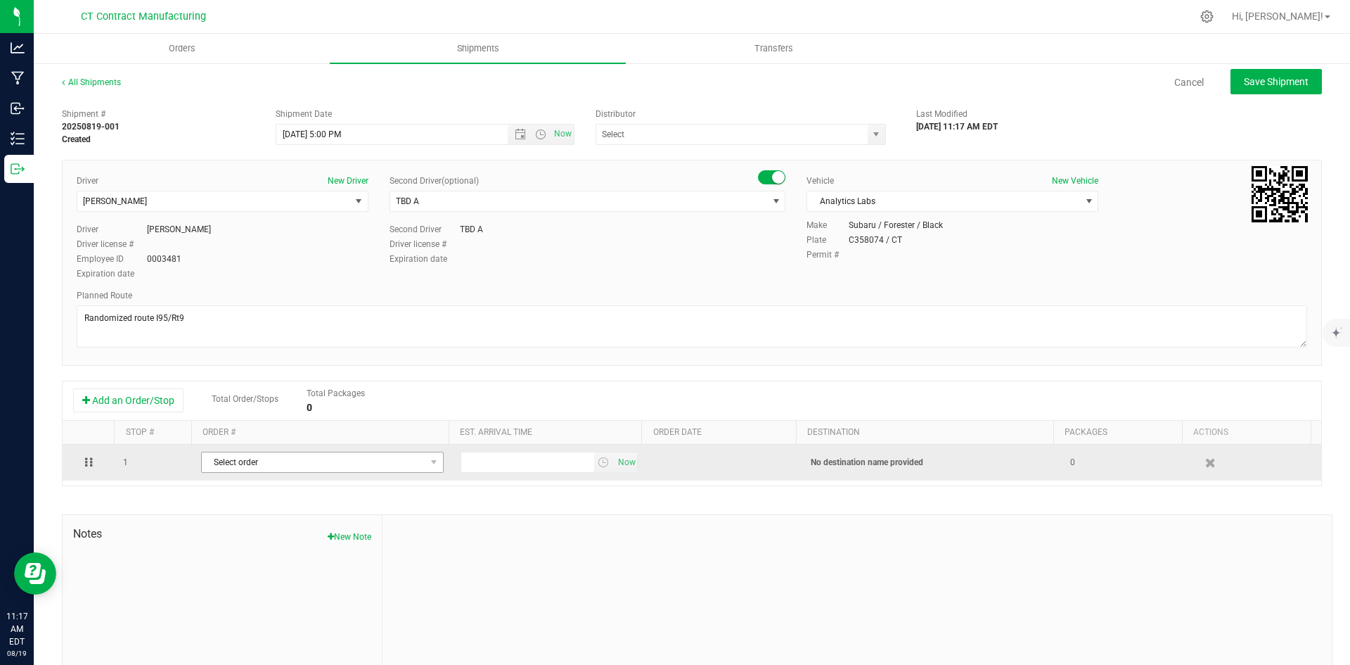
click at [320, 461] on span "Select order" at bounding box center [314, 462] width 224 height 20
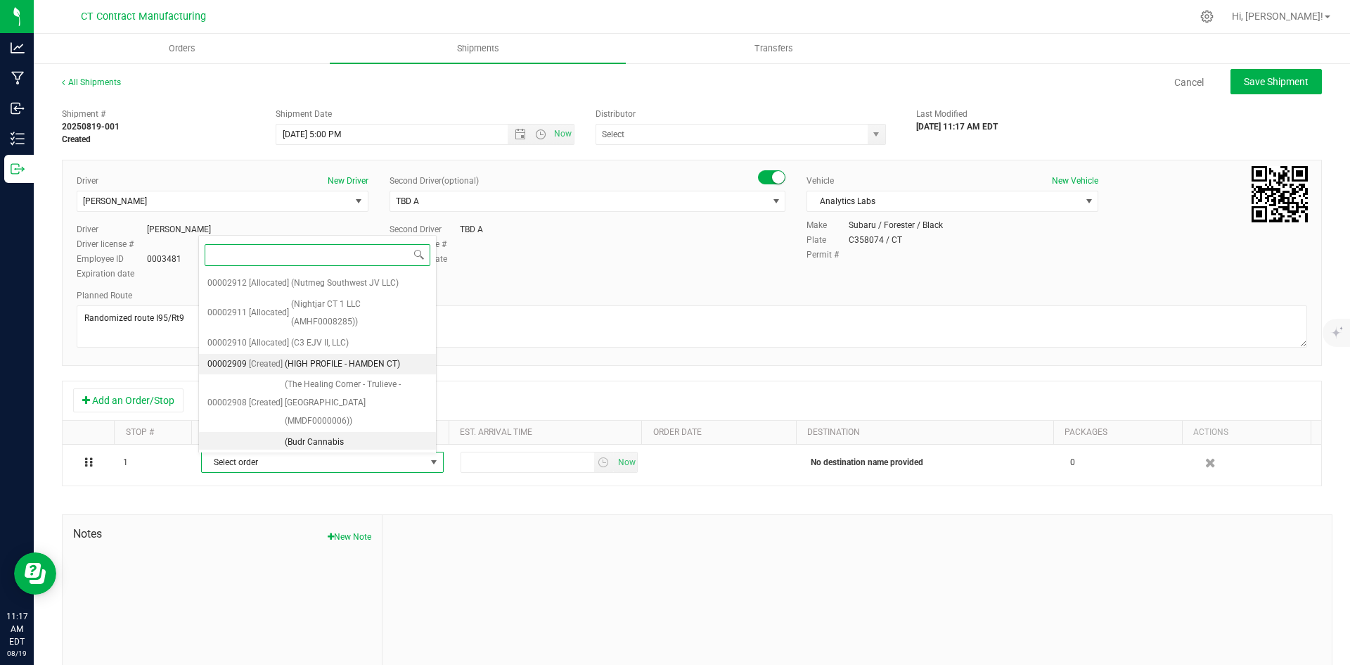
scroll to position [155, 0]
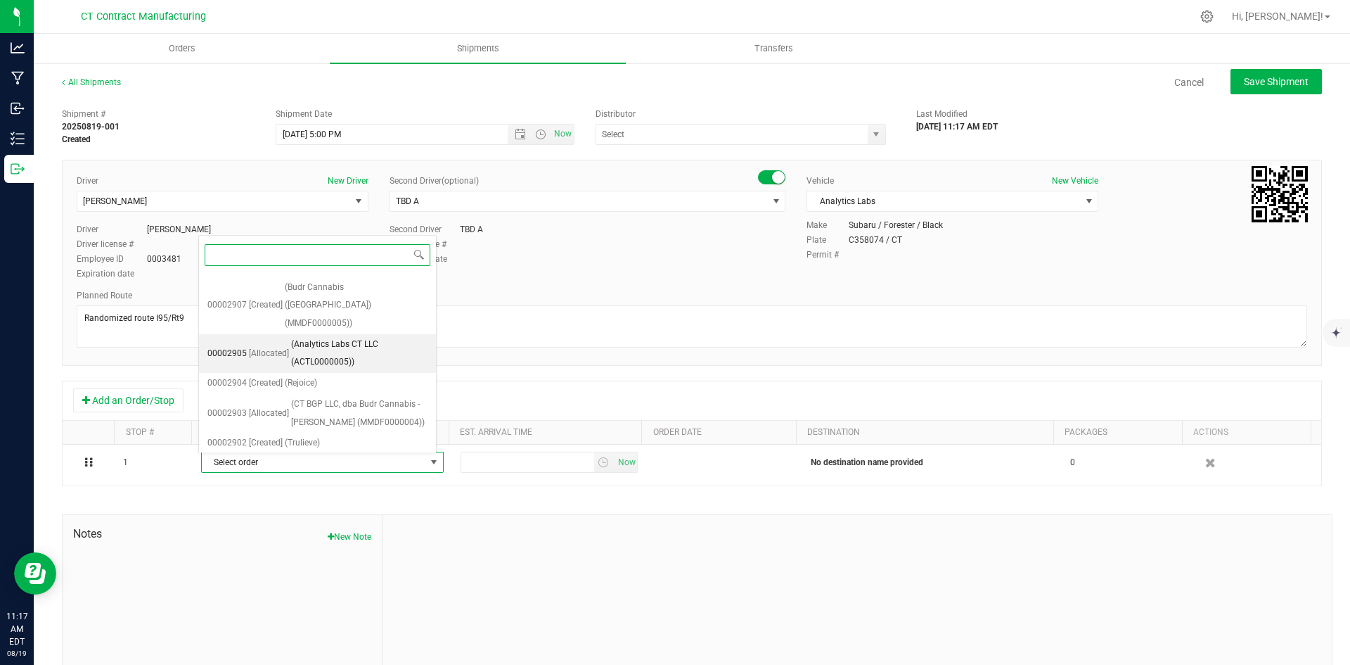
click at [373, 335] on span "(Analytics Labs CT LLC (ACTL0000005))" at bounding box center [359, 353] width 136 height 36
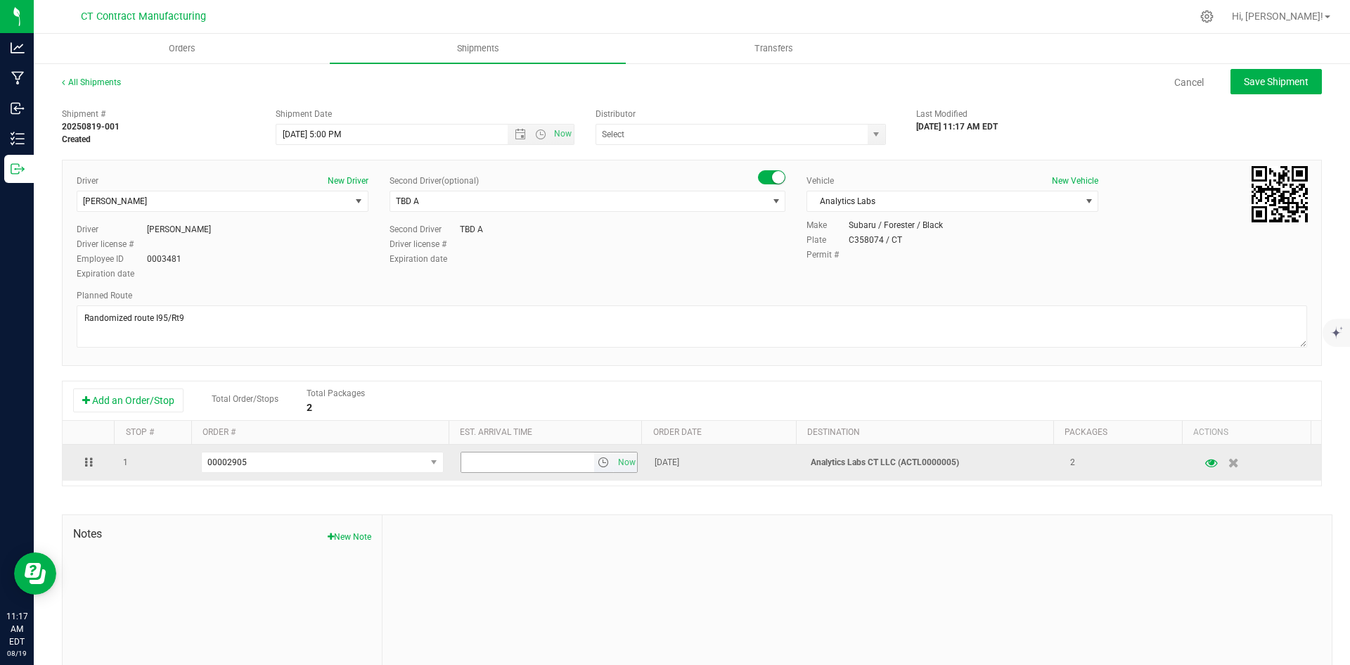
click at [598, 459] on span "select" at bounding box center [603, 461] width 11 height 11
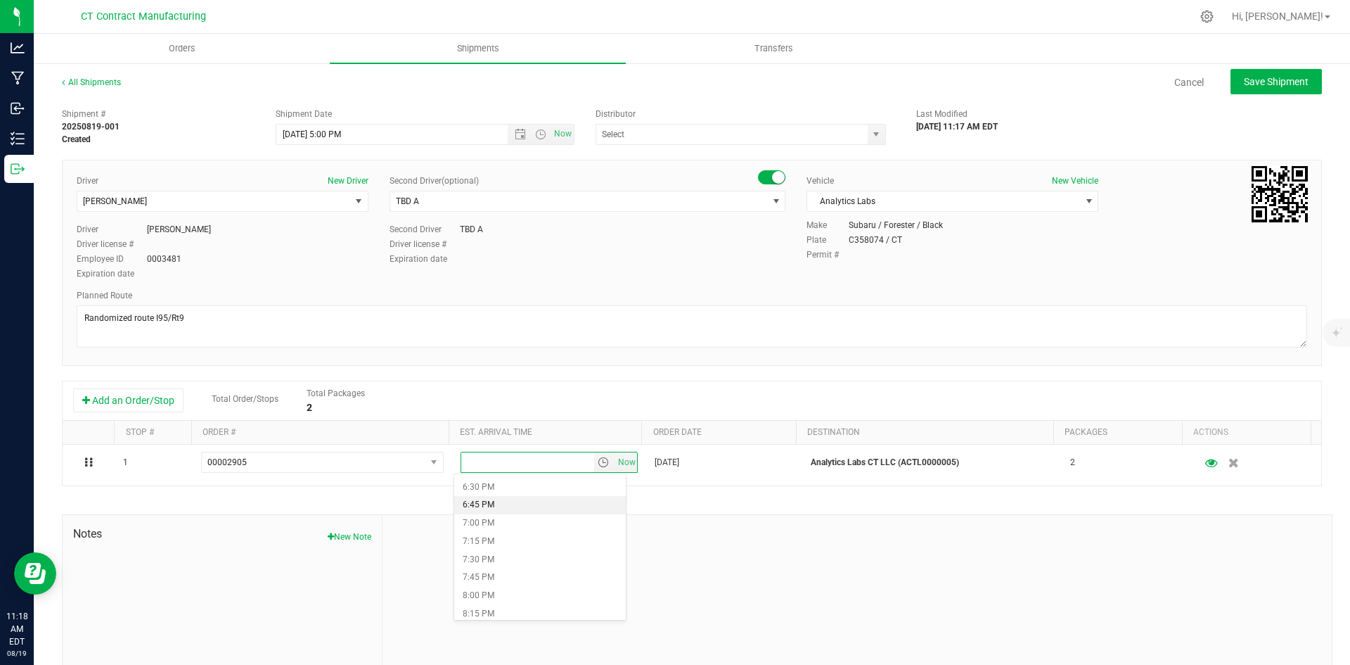
scroll to position [1266, 0]
click at [515, 522] on li "6:00 PM" at bounding box center [540, 521] width 172 height 18
click at [1257, 72] on button "Save Shipment" at bounding box center [1276, 81] width 91 height 25
type input "[DATE] 9:00 PM"
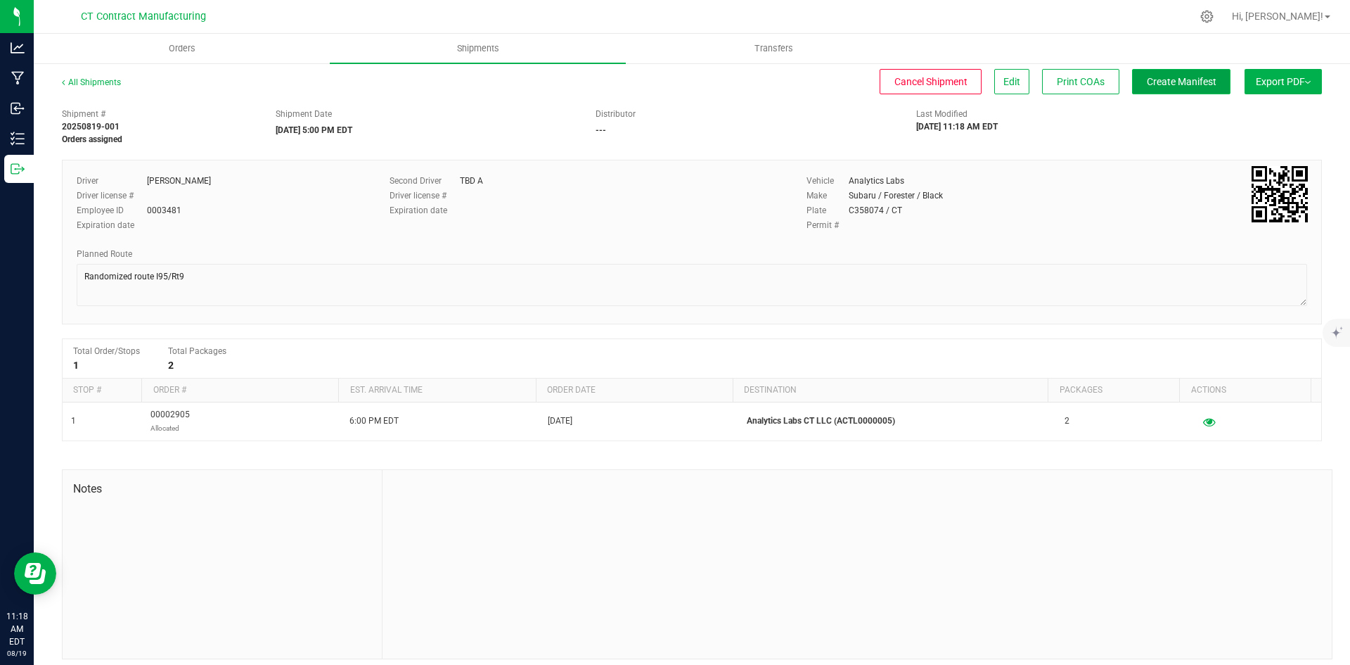
click at [1176, 83] on span "Create Manifest" at bounding box center [1182, 81] width 70 height 11
click at [1191, 86] on span "Ship Transfer" at bounding box center [1185, 81] width 58 height 11
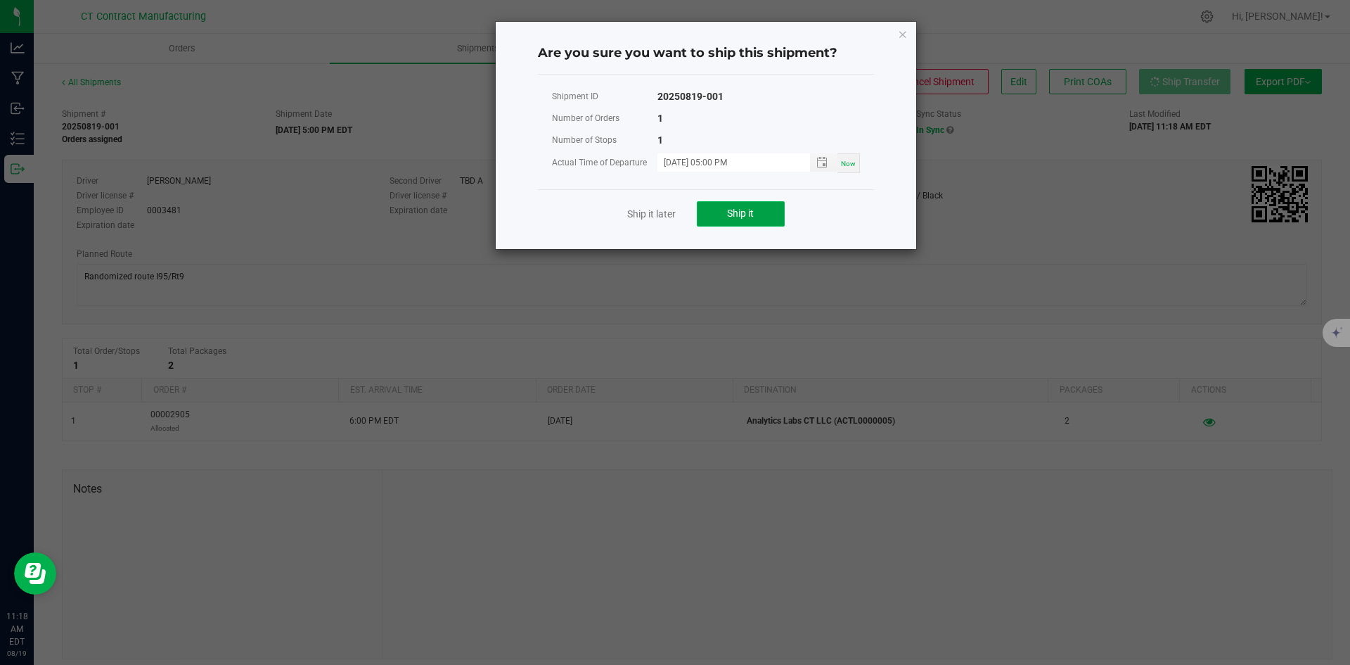
click at [766, 205] on button "Ship it" at bounding box center [741, 213] width 88 height 25
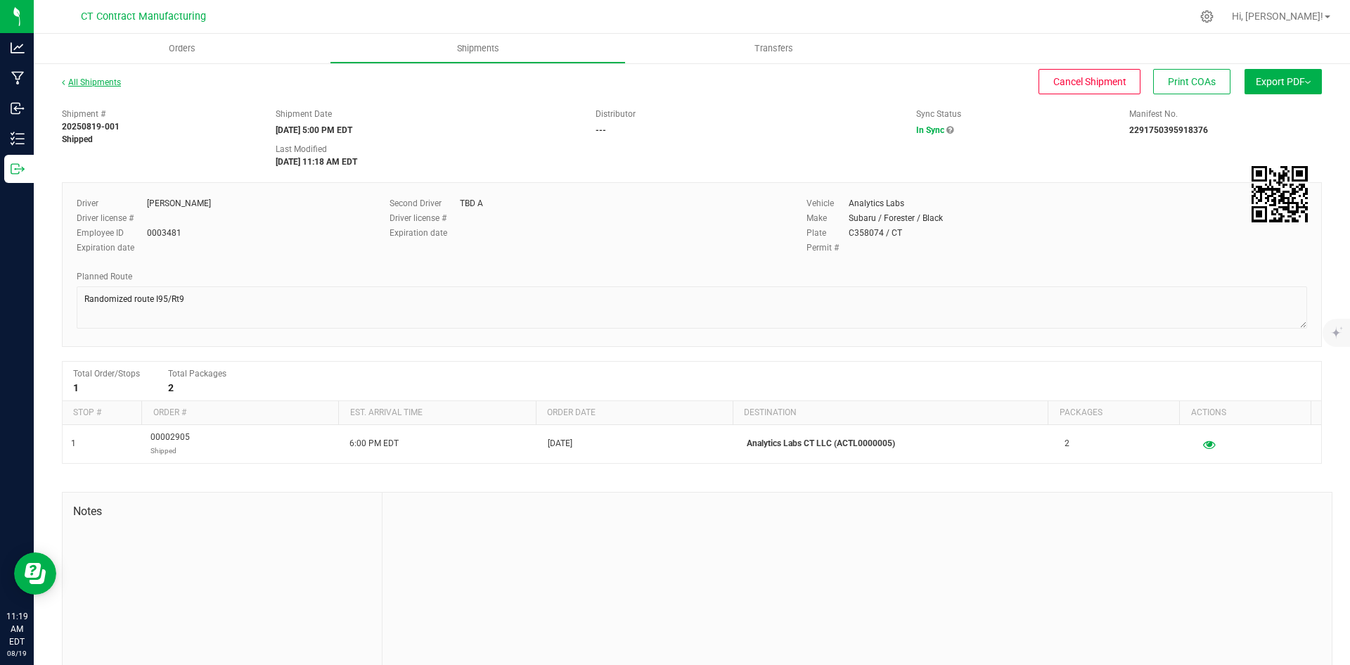
click at [98, 86] on link "All Shipments" at bounding box center [91, 82] width 59 height 10
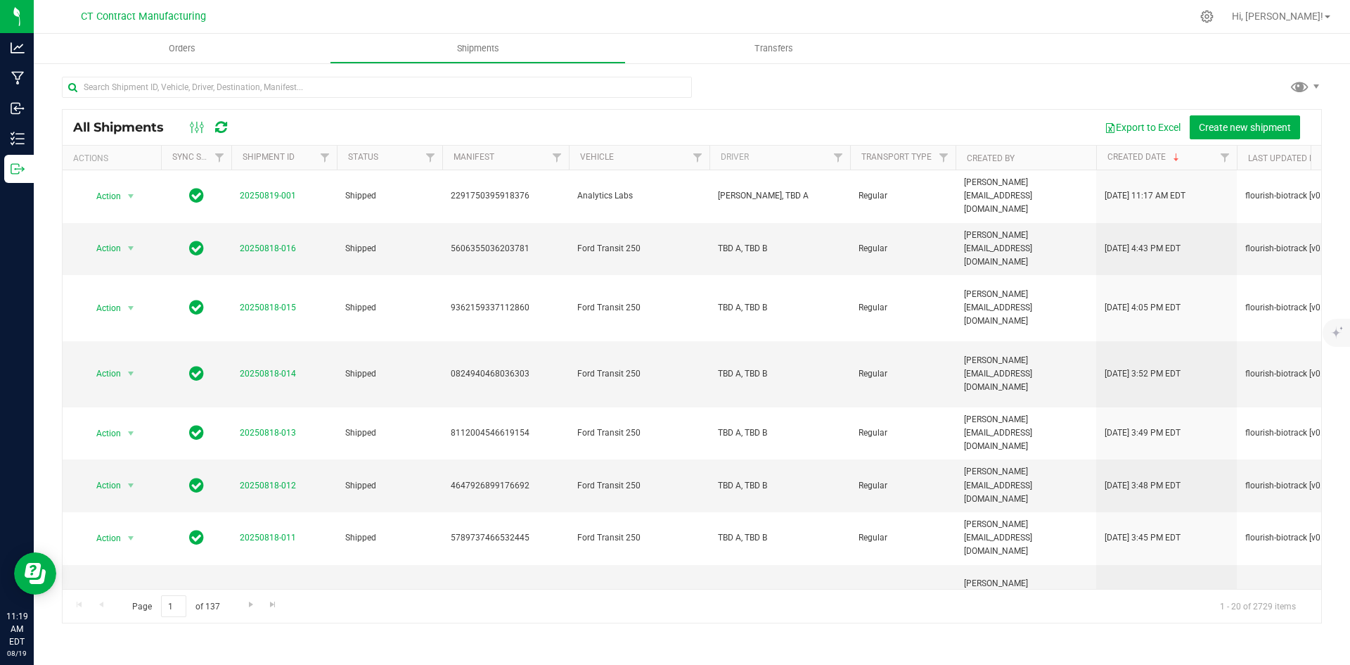
click at [885, 12] on div at bounding box center [722, 16] width 940 height 27
click at [539, 7] on div at bounding box center [722, 16] width 940 height 27
click at [580, 11] on div at bounding box center [722, 16] width 940 height 27
click at [183, 50] on span "Orders" at bounding box center [182, 48] width 65 height 13
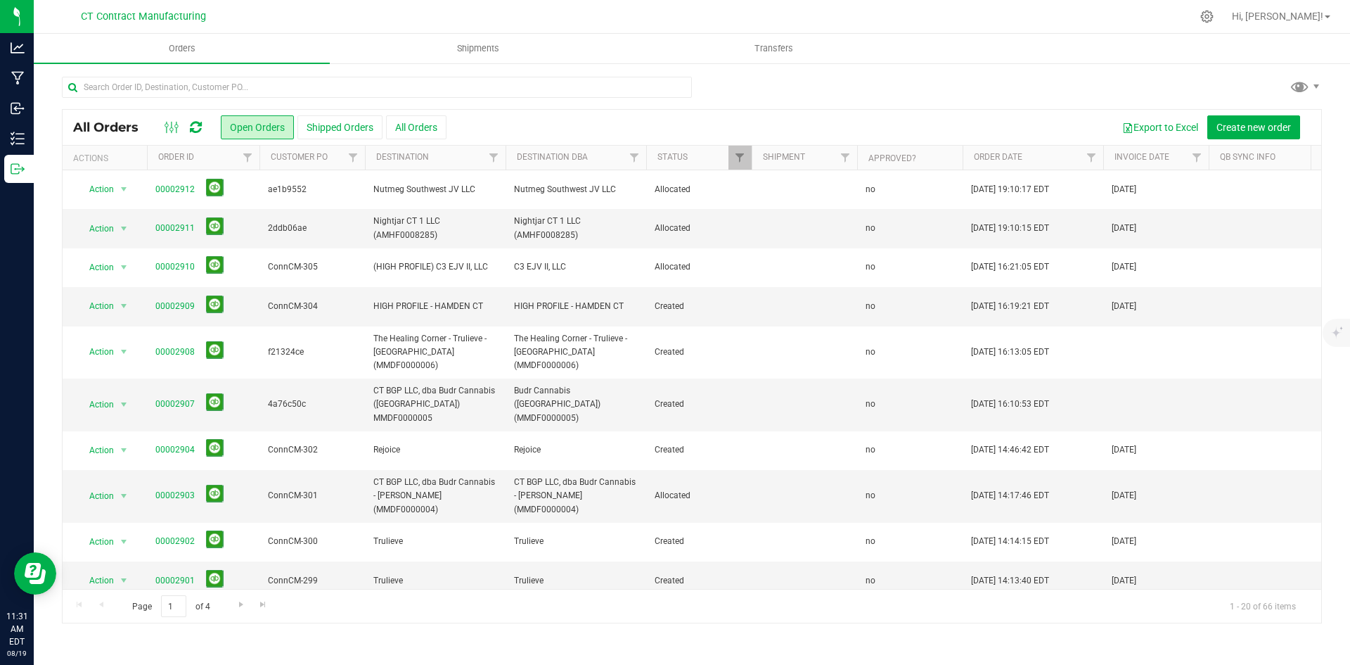
click at [198, 120] on icon at bounding box center [196, 127] width 12 height 14
click at [634, 16] on div at bounding box center [722, 16] width 940 height 27
click at [636, 17] on div at bounding box center [722, 16] width 940 height 27
click at [869, 7] on div at bounding box center [722, 16] width 940 height 27
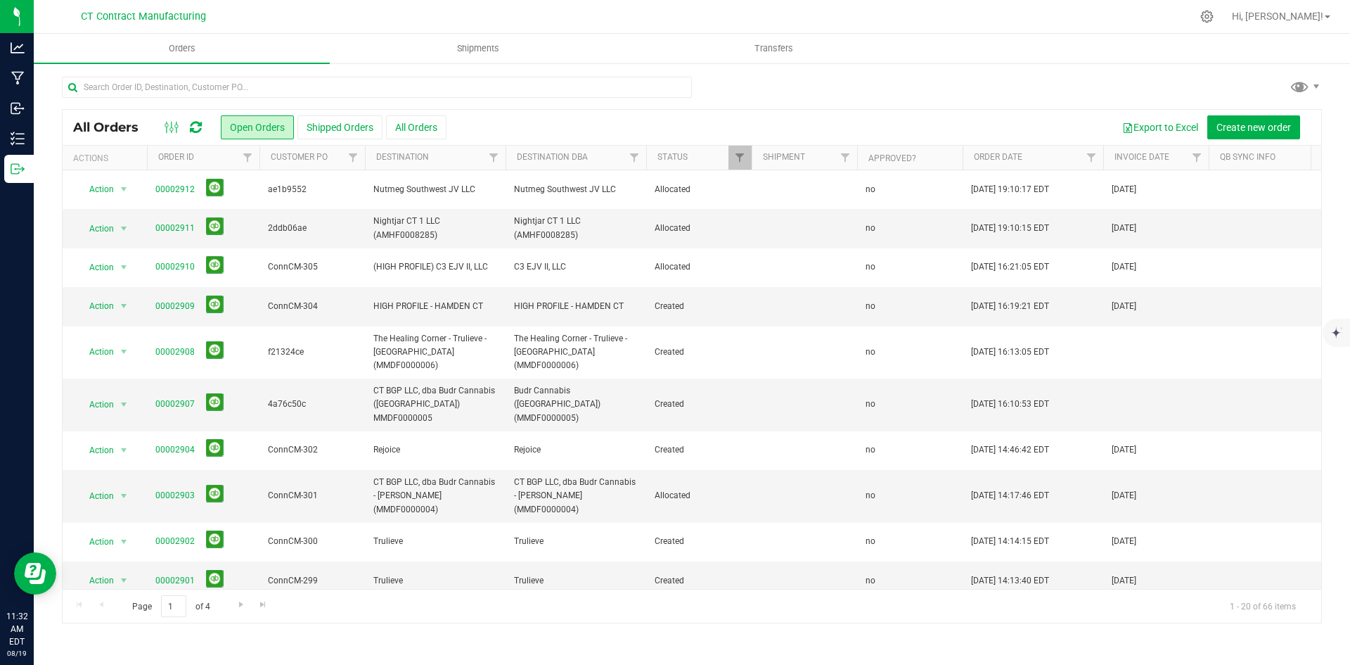
click at [1061, 13] on div at bounding box center [722, 16] width 940 height 27
click at [660, 21] on div at bounding box center [722, 16] width 940 height 27
click at [197, 124] on icon at bounding box center [196, 127] width 12 height 14
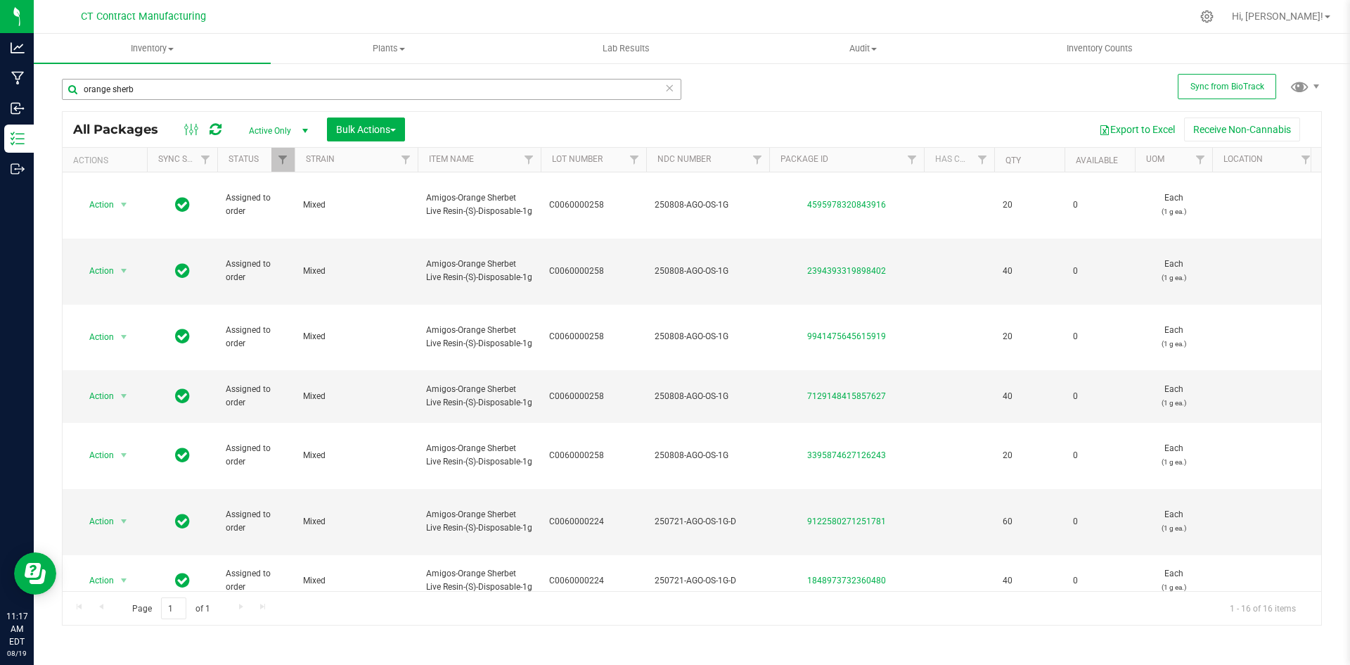
click at [130, 86] on input "orange sherb" at bounding box center [372, 89] width 620 height 21
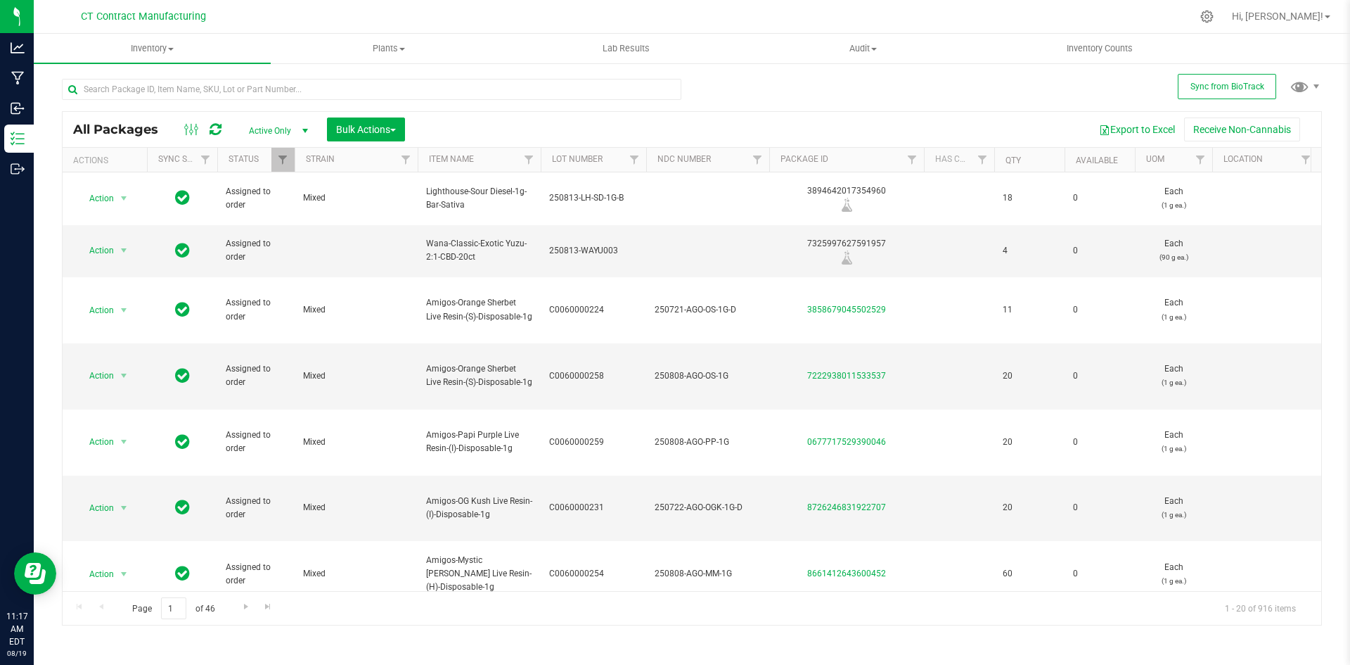
click at [217, 132] on icon at bounding box center [216, 129] width 12 height 14
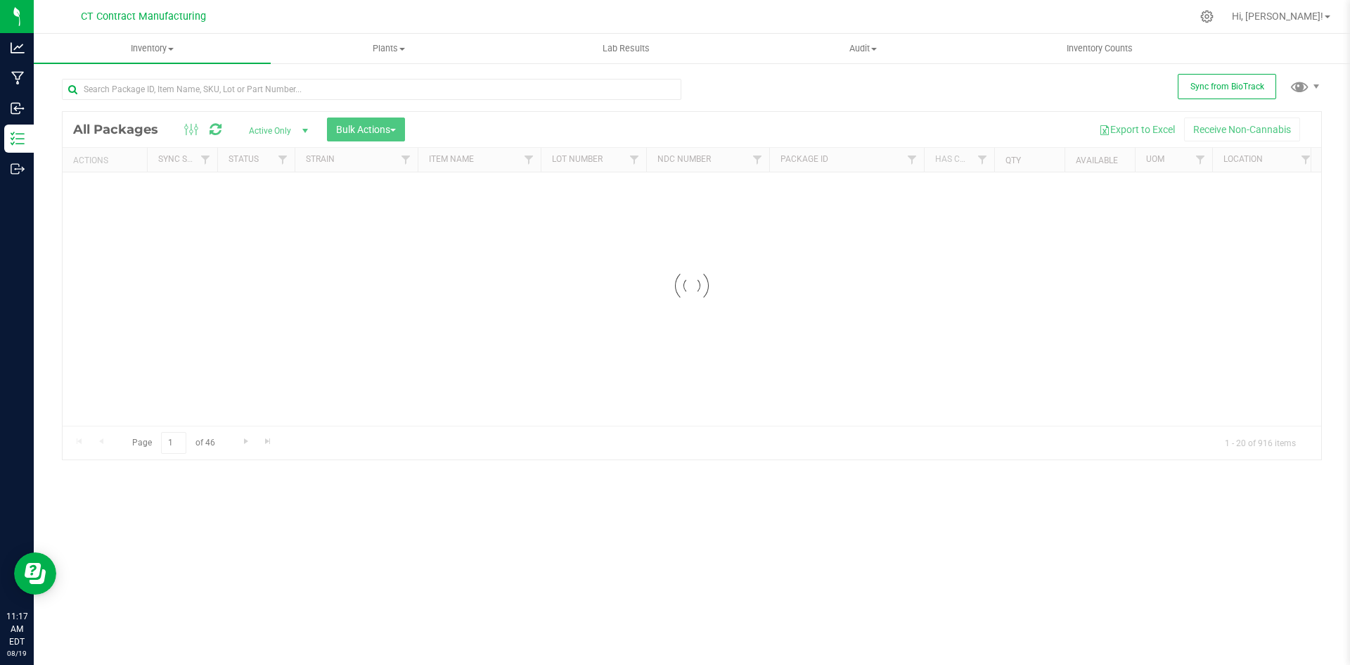
click at [799, 13] on div at bounding box center [722, 16] width 940 height 27
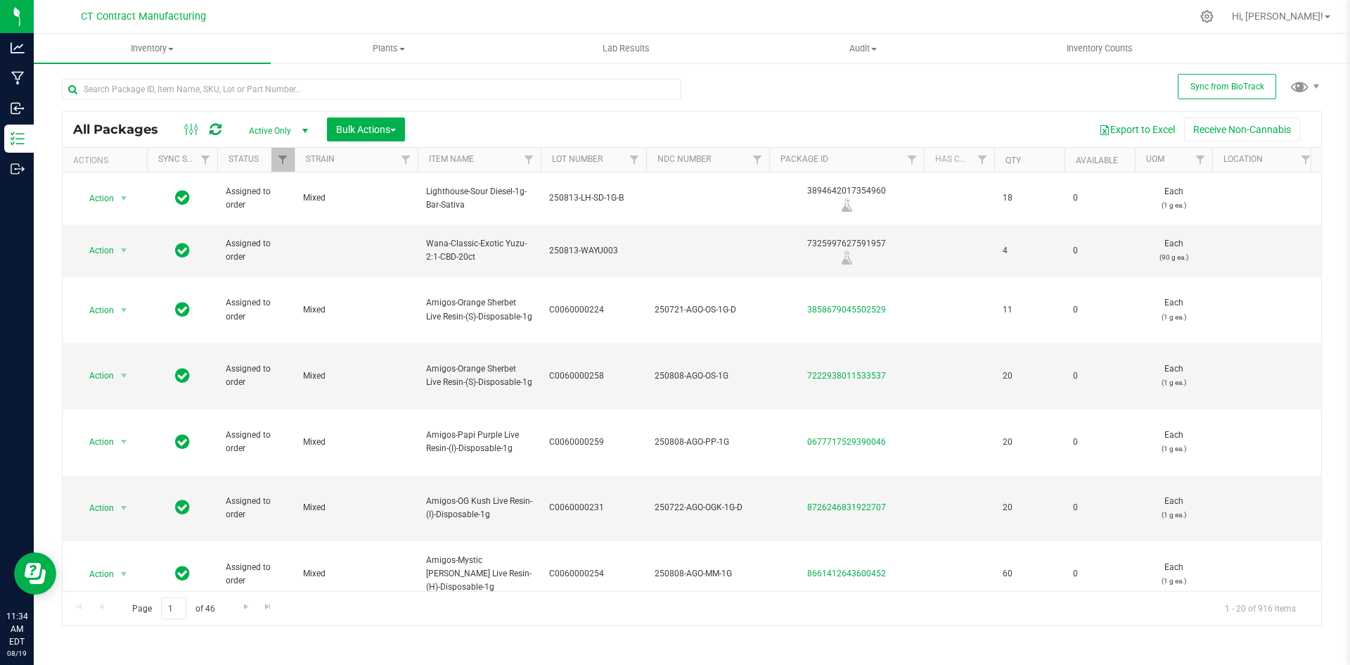
click at [210, 126] on icon at bounding box center [215, 129] width 17 height 18
click at [338, 19] on div at bounding box center [722, 16] width 940 height 27
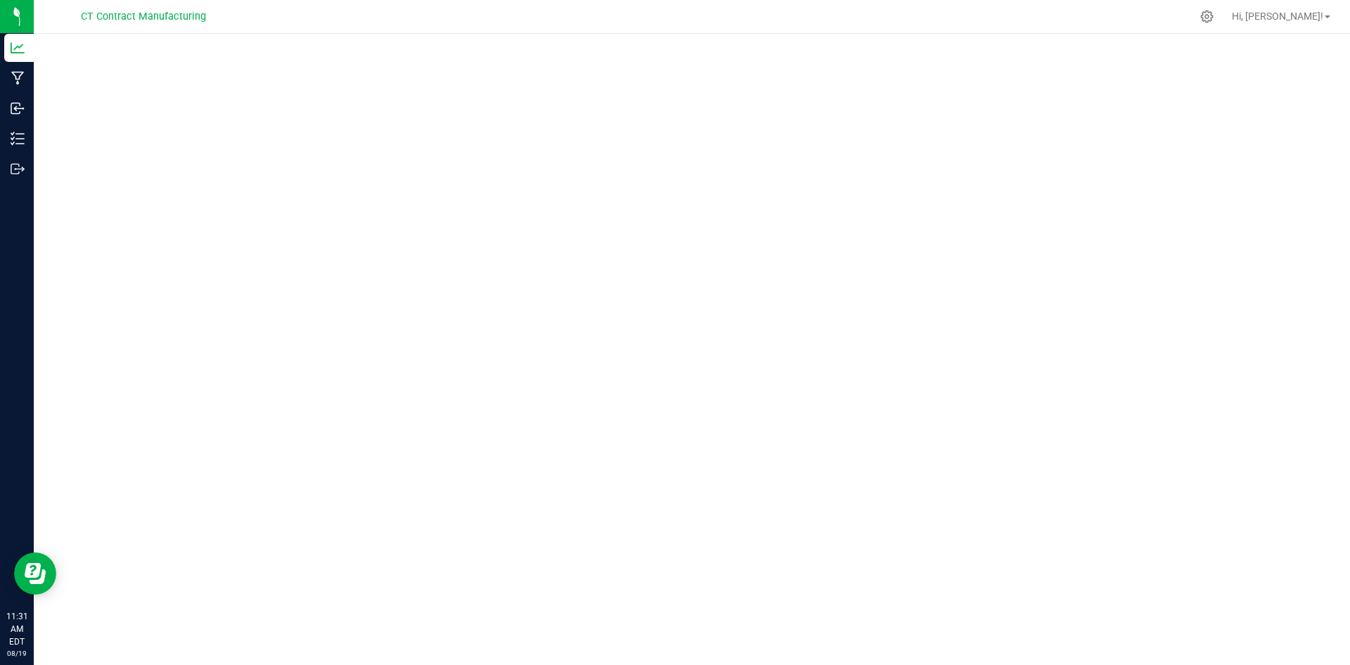
click at [896, 15] on div at bounding box center [722, 16] width 940 height 27
